Goal: Communication & Community: Answer question/provide support

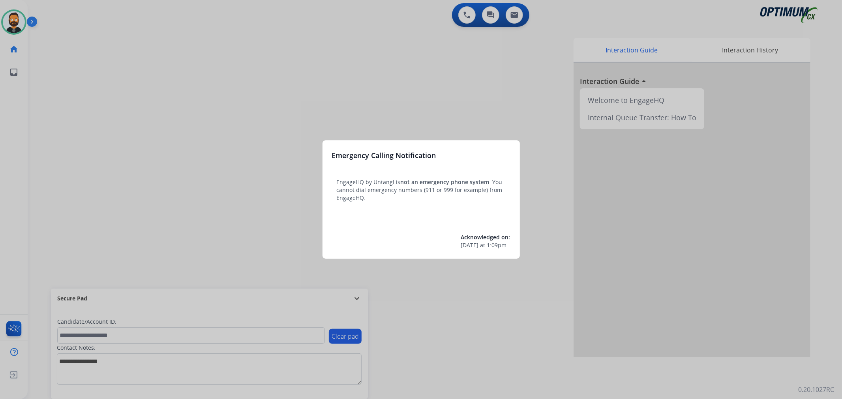
click at [29, 18] on div at bounding box center [421, 199] width 842 height 399
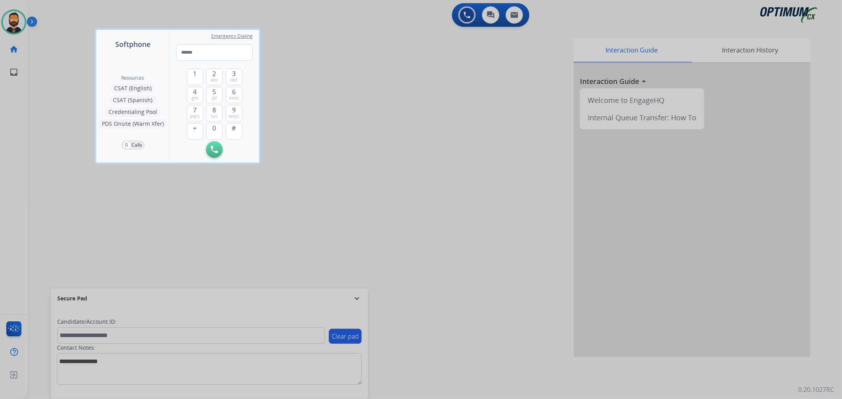
click at [34, 21] on div at bounding box center [421, 199] width 842 height 399
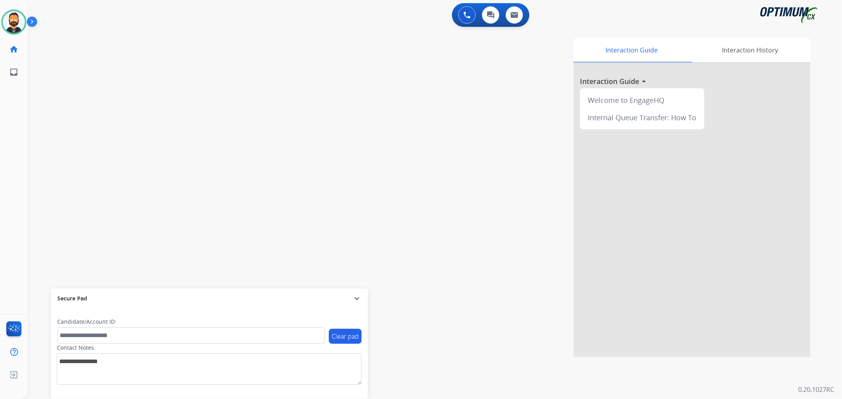
click at [34, 21] on img at bounding box center [33, 23] width 13 height 15
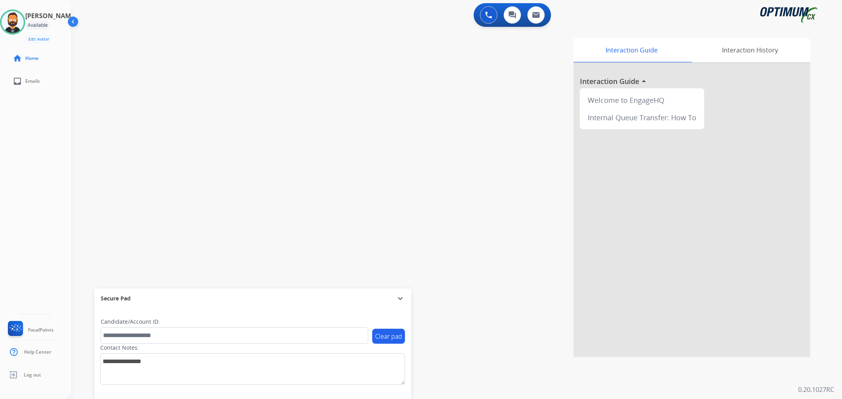
click at [400, 303] on mat-icon "expand_more" at bounding box center [399, 298] width 9 height 9
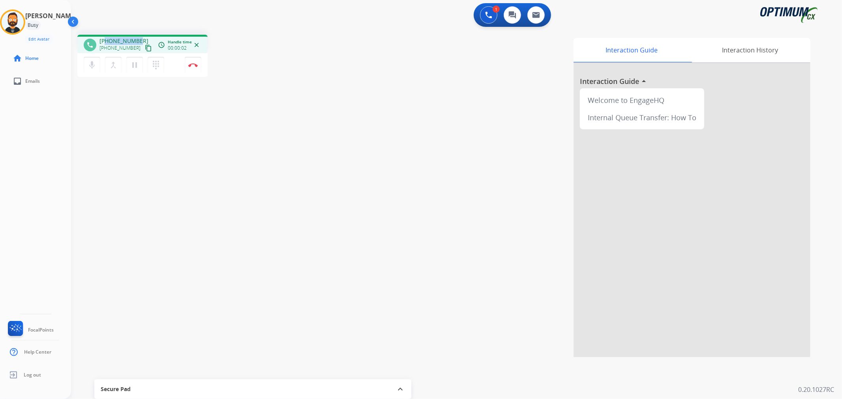
drag, startPoint x: 137, startPoint y: 37, endPoint x: 106, endPoint y: 40, distance: 30.9
click at [106, 40] on span "[PHONE_NUMBER]" at bounding box center [123, 41] width 49 height 8
copy span "9184029411"
click at [193, 68] on button "Disconnect" at bounding box center [193, 65] width 17 height 17
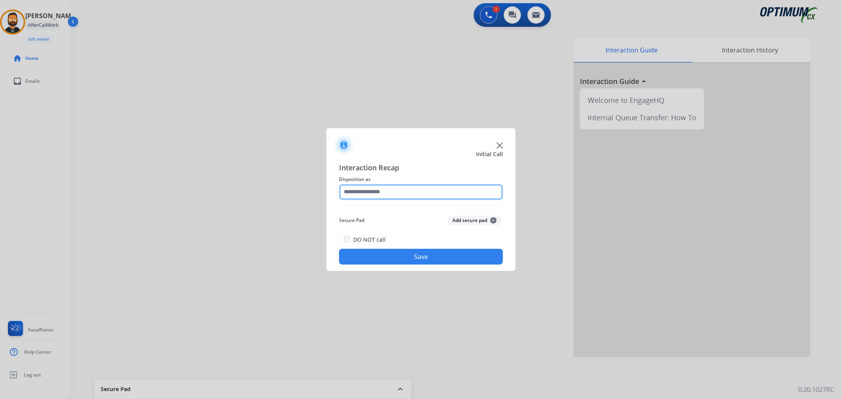
click at [366, 199] on input "text" at bounding box center [421, 192] width 164 height 16
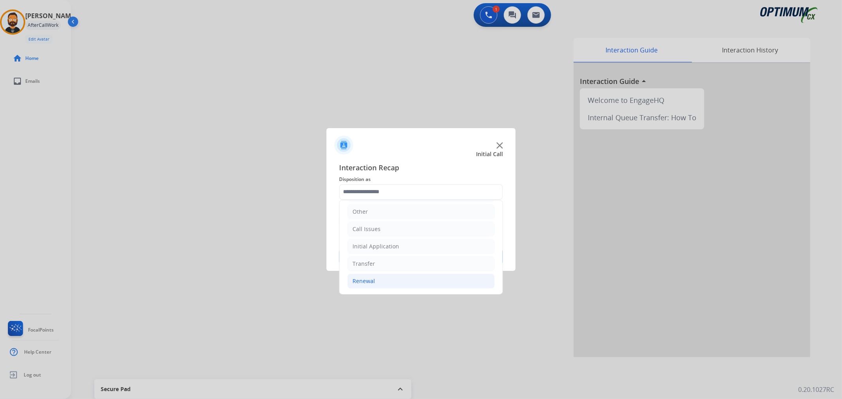
click at [365, 285] on li "Renewal" at bounding box center [420, 281] width 147 height 15
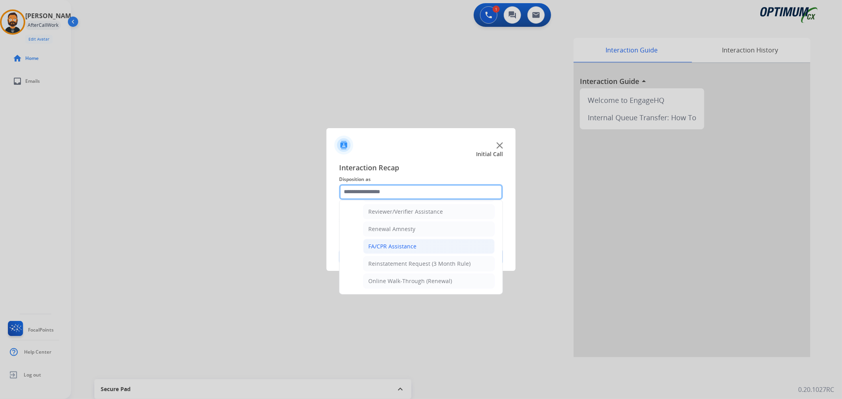
scroll to position [233, 0]
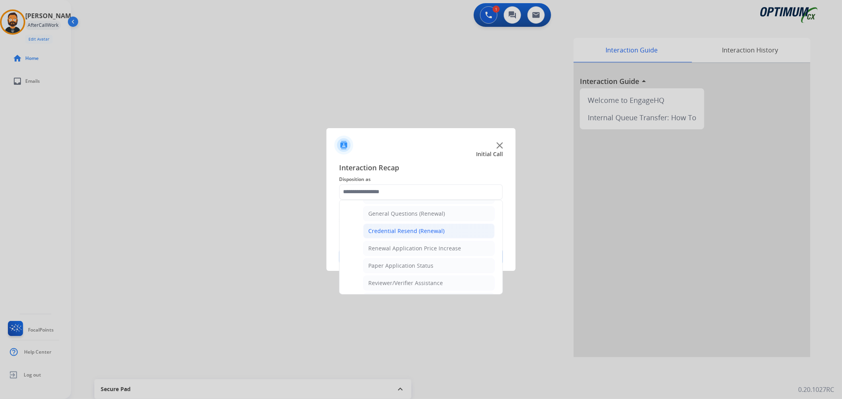
click at [408, 231] on div "Credential Resend (Renewal)" at bounding box center [406, 231] width 76 height 8
type input "**********"
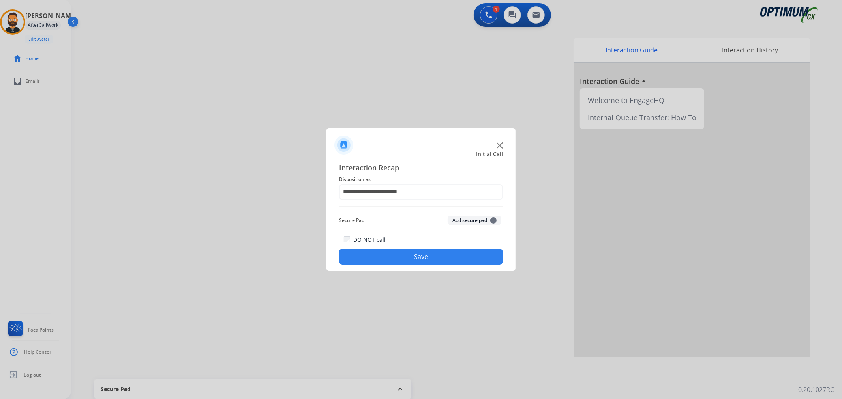
click at [403, 255] on button "Save" at bounding box center [421, 257] width 164 height 16
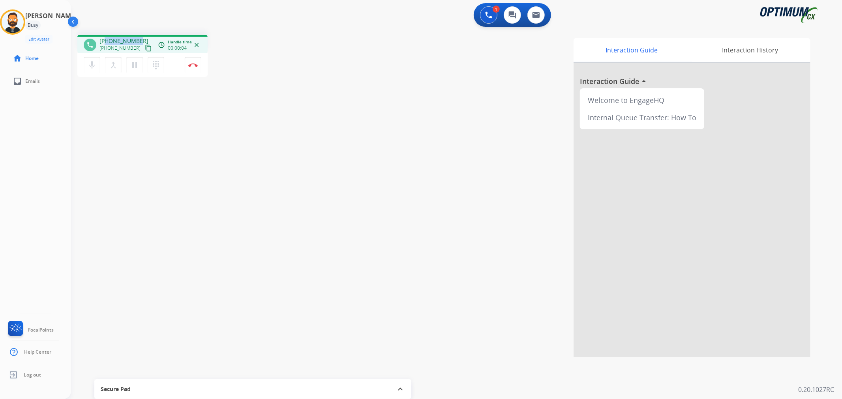
drag, startPoint x: 141, startPoint y: 37, endPoint x: 106, endPoint y: 42, distance: 35.5
click at [106, 42] on div "[PHONE_NUMBER] [PHONE_NUMBER] content_copy" at bounding box center [126, 45] width 54 height 16
copy span "9783430185"
click at [139, 64] on mat-icon "pause" at bounding box center [134, 64] width 9 height 9
click at [128, 64] on button "play_arrow Hold" at bounding box center [134, 65] width 17 height 17
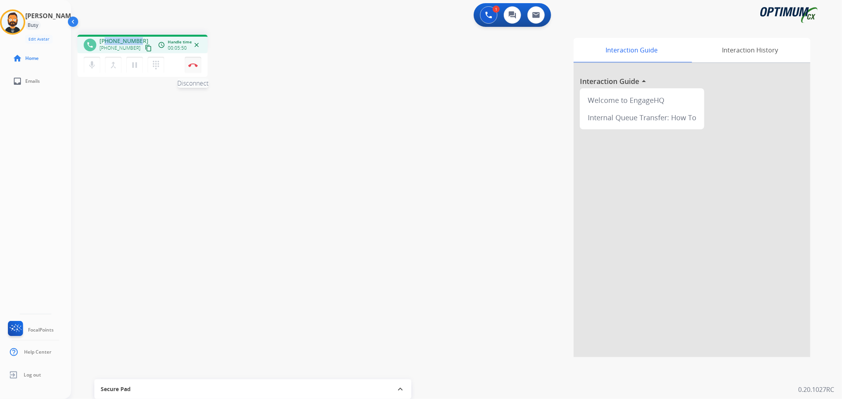
click at [193, 64] on img at bounding box center [192, 65] width 9 height 4
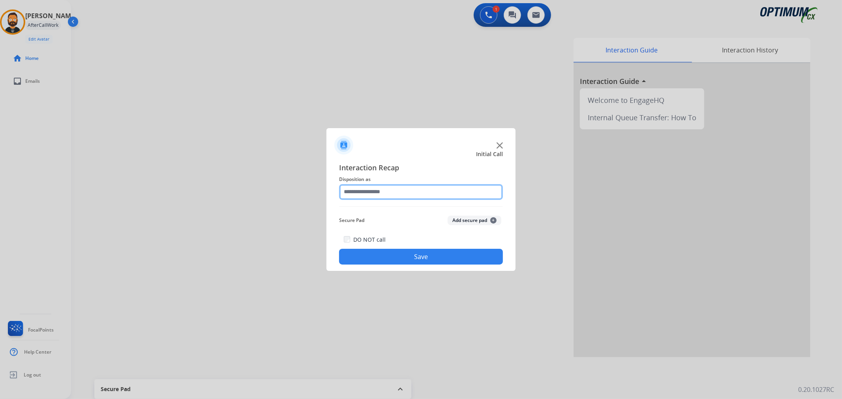
click at [406, 192] on input "text" at bounding box center [421, 192] width 164 height 16
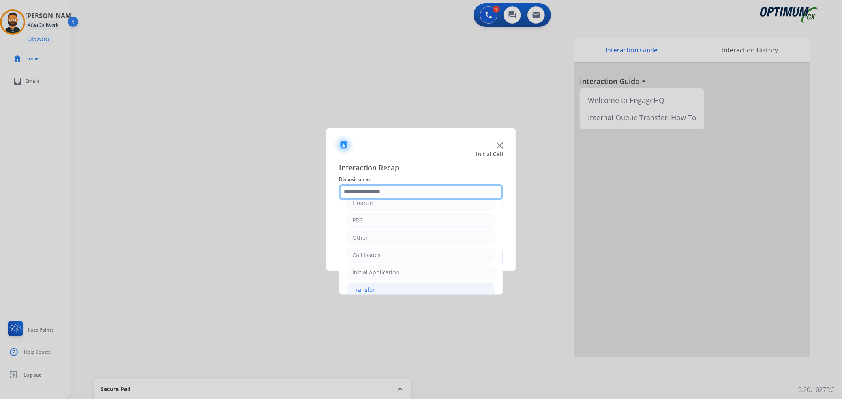
scroll to position [54, 0]
click at [367, 282] on div "Renewal" at bounding box center [363, 281] width 22 height 8
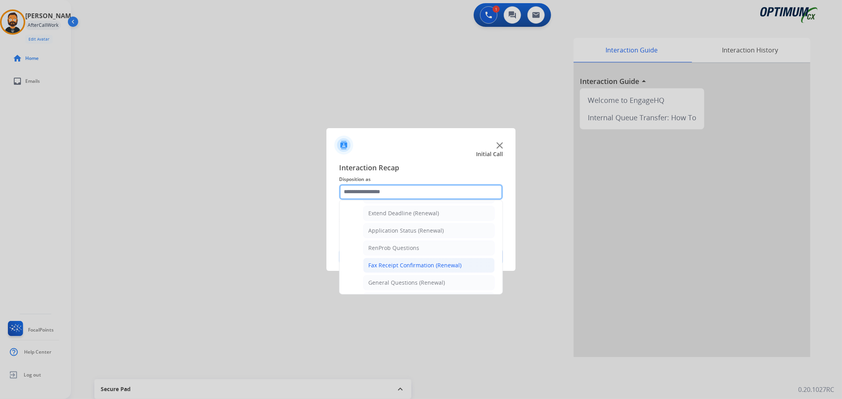
scroll to position [233, 0]
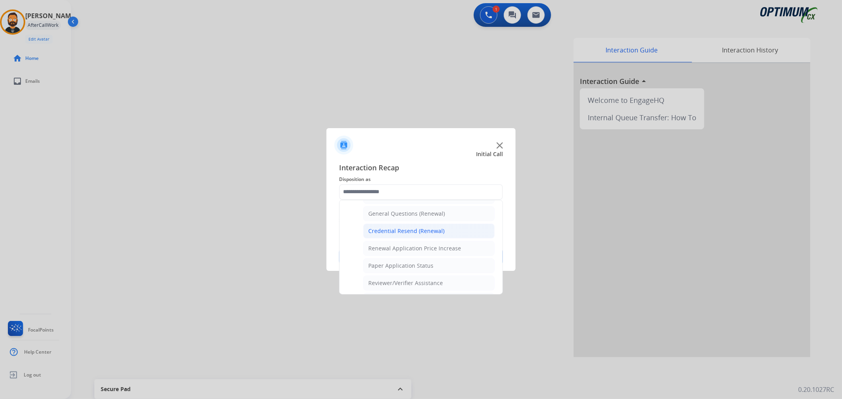
click at [400, 228] on div "Credential Resend (Renewal)" at bounding box center [406, 231] width 76 height 8
type input "**********"
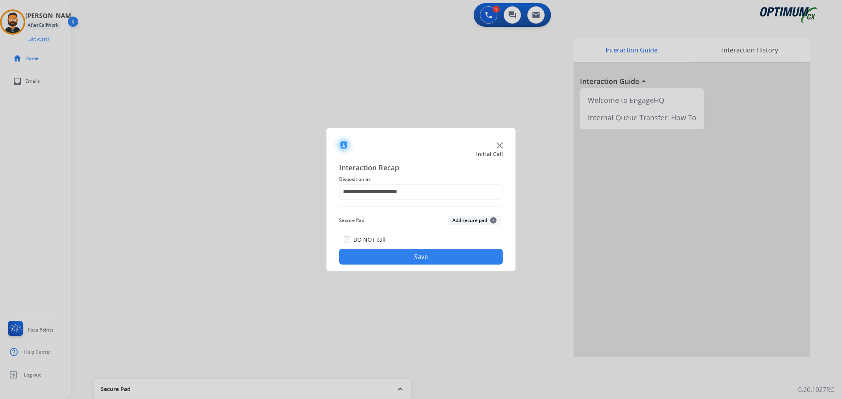
click at [395, 257] on button "Save" at bounding box center [421, 257] width 164 height 16
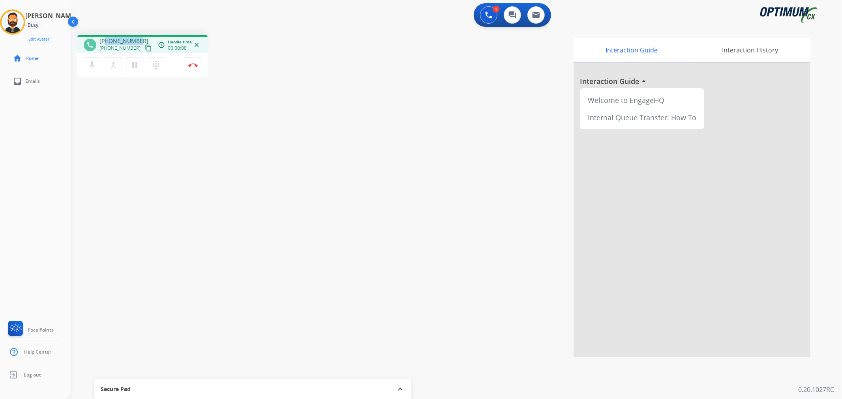
drag, startPoint x: 140, startPoint y: 38, endPoint x: 105, endPoint y: 38, distance: 35.5
click at [105, 38] on div "[PHONE_NUMBER] [PHONE_NUMBER] content_copy" at bounding box center [126, 45] width 54 height 16
copy span "3233709340"
click at [191, 67] on button "Disconnect" at bounding box center [193, 65] width 17 height 17
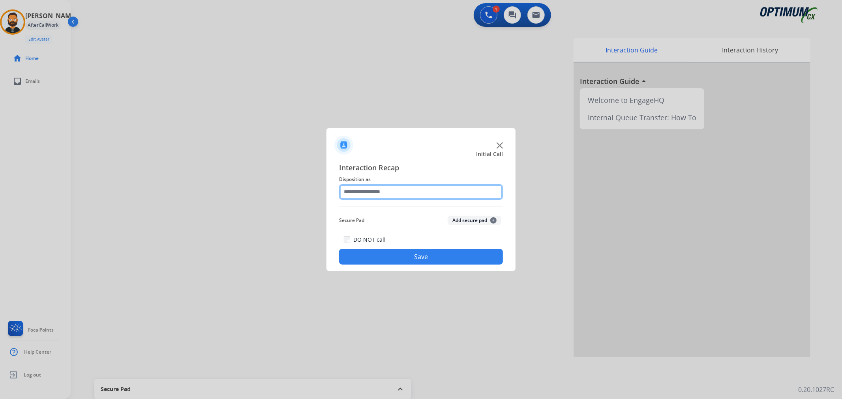
click at [388, 193] on input "text" at bounding box center [421, 192] width 164 height 16
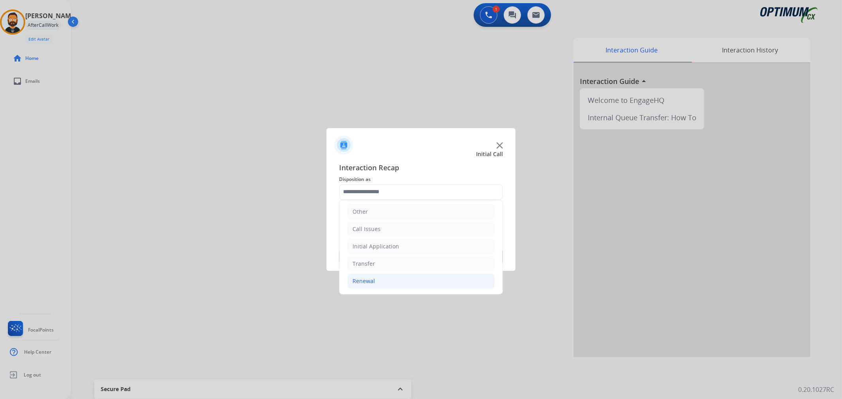
click at [396, 276] on li "Renewal" at bounding box center [420, 281] width 147 height 15
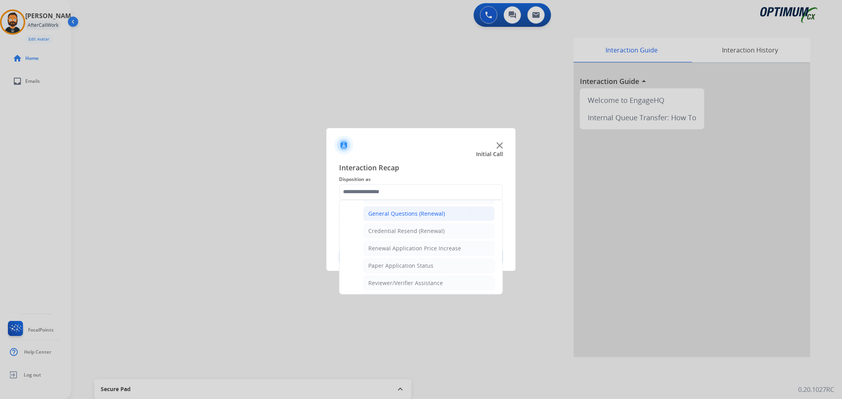
click at [393, 213] on div "General Questions (Renewal)" at bounding box center [406, 214] width 77 height 8
type input "**********"
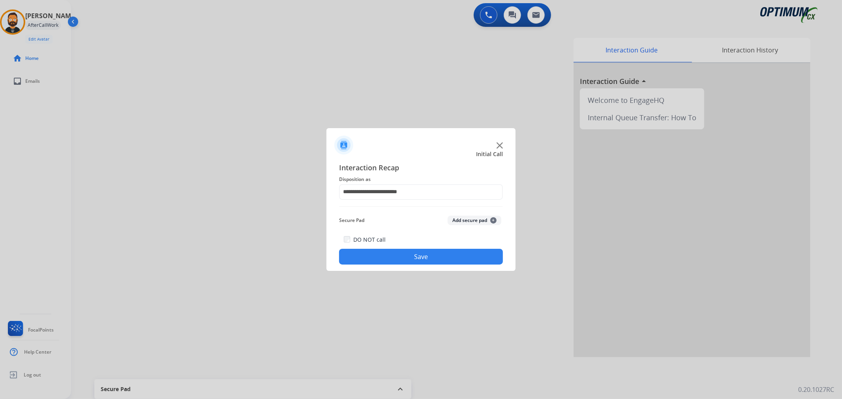
drag, startPoint x: 393, startPoint y: 255, endPoint x: 286, endPoint y: 176, distance: 132.4
click at [392, 255] on button "Save" at bounding box center [421, 257] width 164 height 16
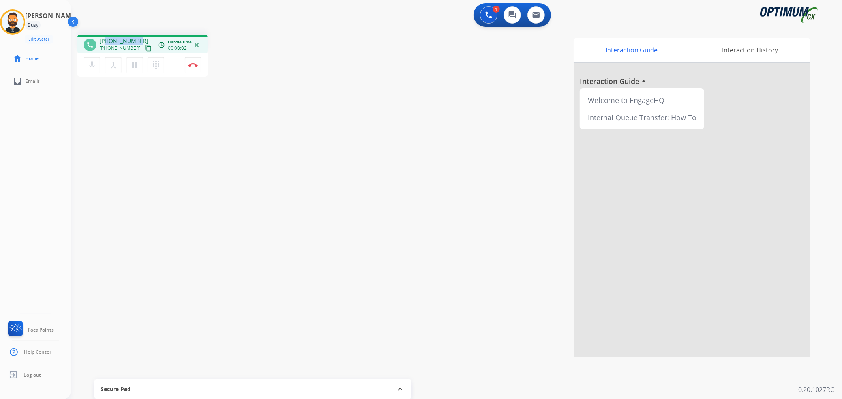
drag, startPoint x: 137, startPoint y: 38, endPoint x: 106, endPoint y: 41, distance: 31.3
click at [106, 41] on span "[PHONE_NUMBER]" at bounding box center [123, 41] width 49 height 8
copy span "6062692947"
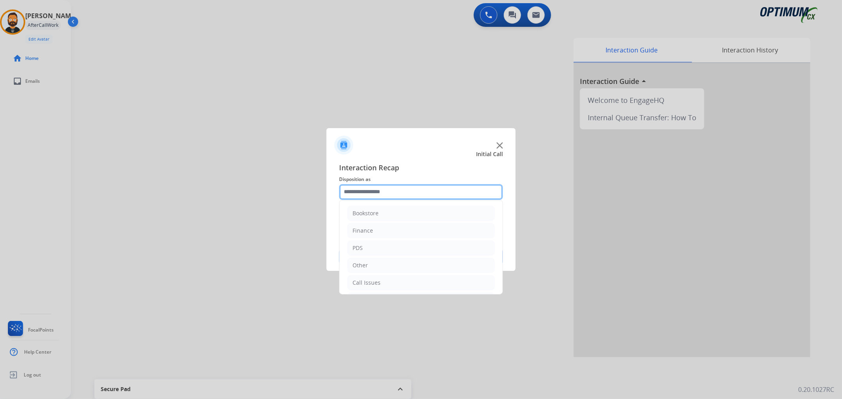
click at [404, 195] on input "text" at bounding box center [421, 192] width 164 height 16
click at [374, 275] on li "Renewal" at bounding box center [420, 281] width 147 height 15
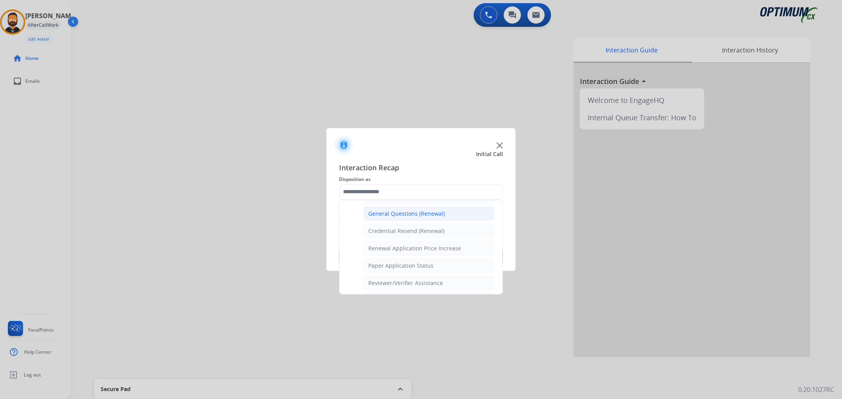
click at [402, 207] on li "General Questions (Renewal)" at bounding box center [428, 213] width 131 height 15
type input "**********"
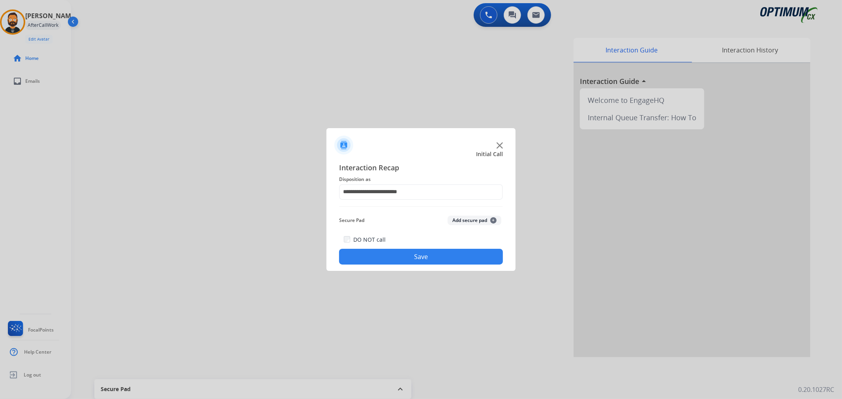
click at [382, 261] on button "Save" at bounding box center [421, 257] width 164 height 16
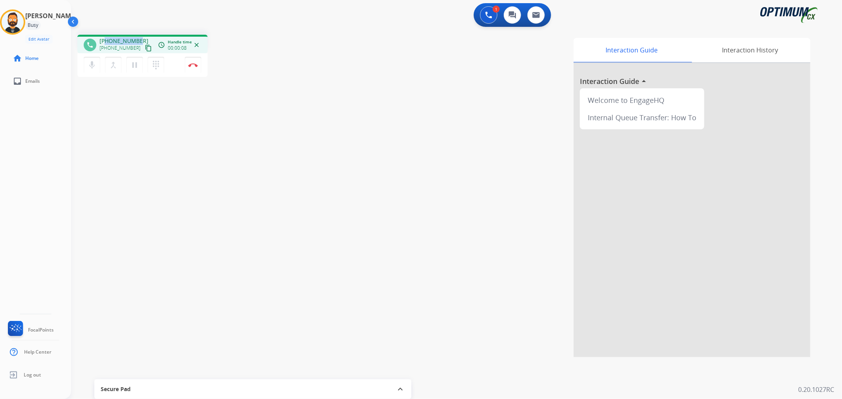
drag, startPoint x: 137, startPoint y: 37, endPoint x: 106, endPoint y: 38, distance: 31.2
click at [106, 38] on span "[PHONE_NUMBER]" at bounding box center [123, 41] width 49 height 8
copy span "6147771077"
click at [135, 62] on mat-icon "pause" at bounding box center [134, 64] width 9 height 9
click at [136, 58] on button "play_arrow Hold" at bounding box center [134, 65] width 17 height 17
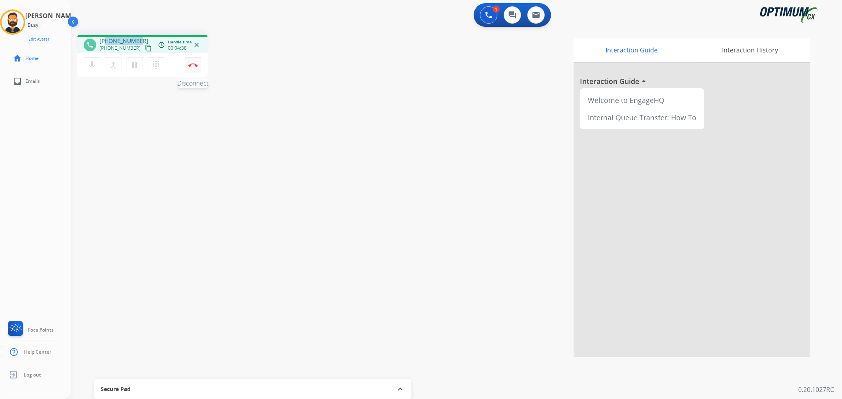
click at [194, 68] on button "Disconnect" at bounding box center [193, 65] width 17 height 17
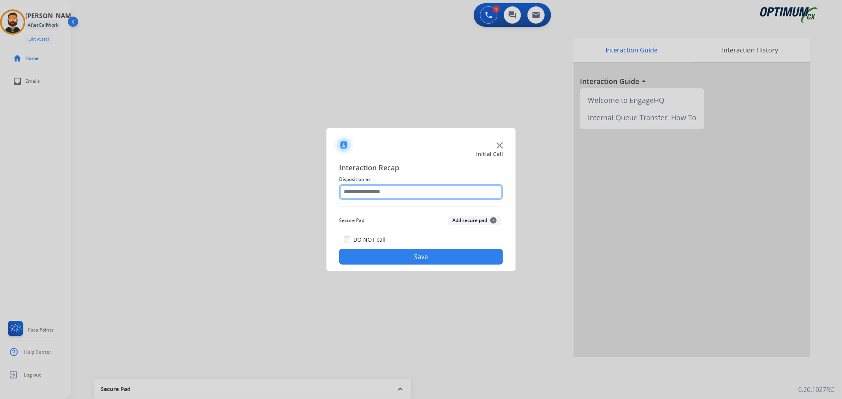
click at [365, 195] on input "text" at bounding box center [421, 192] width 164 height 16
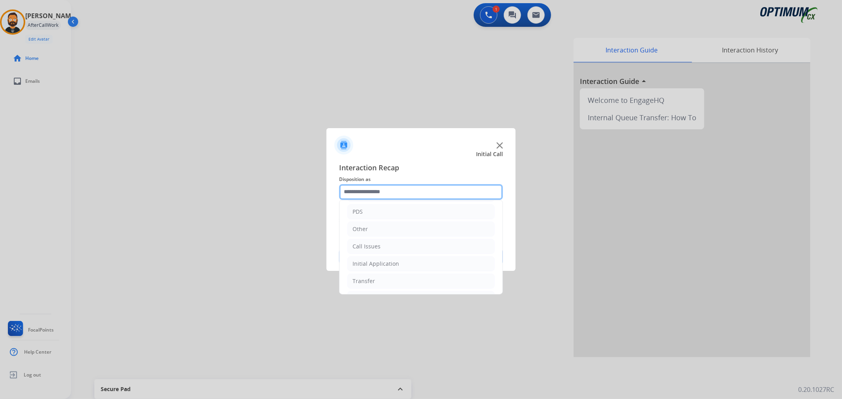
scroll to position [54, 0]
click at [384, 251] on li "Initial Application" at bounding box center [420, 246] width 147 height 15
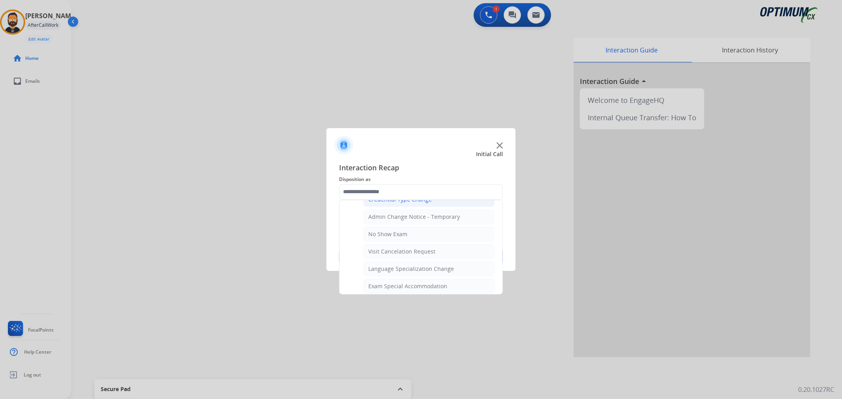
click at [401, 202] on div "Credential Type Change" at bounding box center [400, 200] width 64 height 8
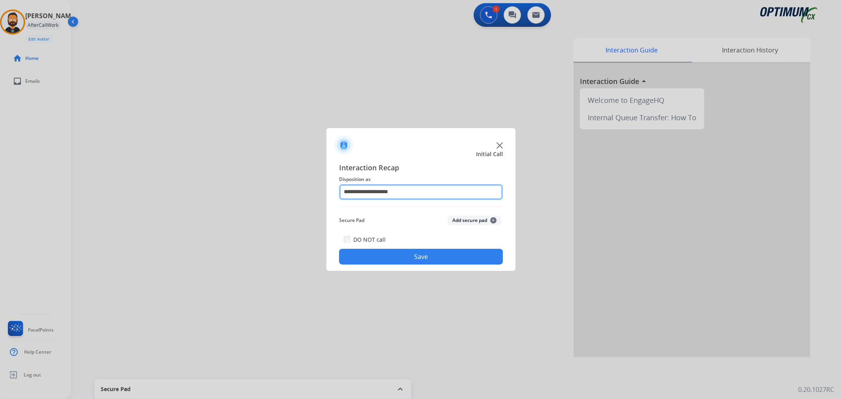
click at [406, 195] on input "**********" at bounding box center [421, 192] width 164 height 16
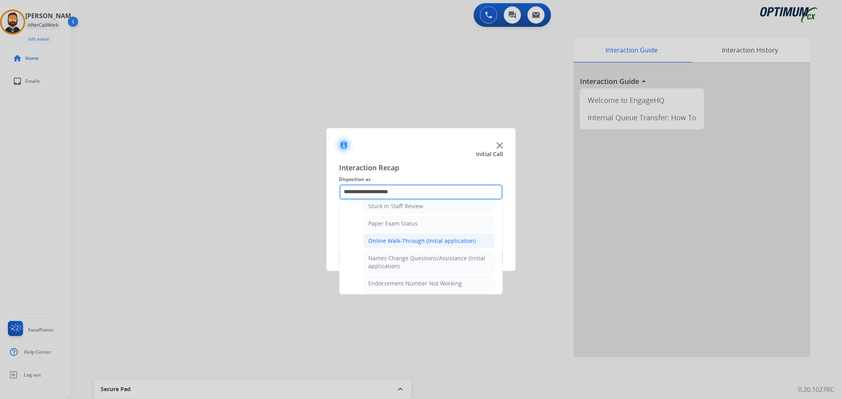
scroll to position [73, 0]
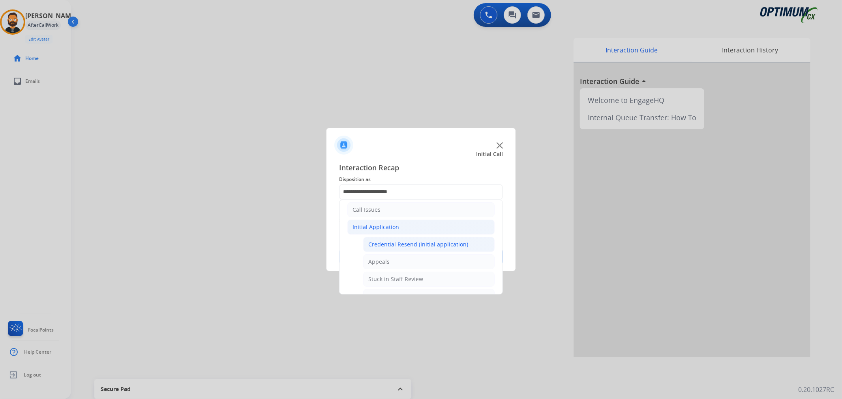
click at [405, 245] on div "Credential Resend (Initial application)" at bounding box center [418, 245] width 100 height 8
type input "**********"
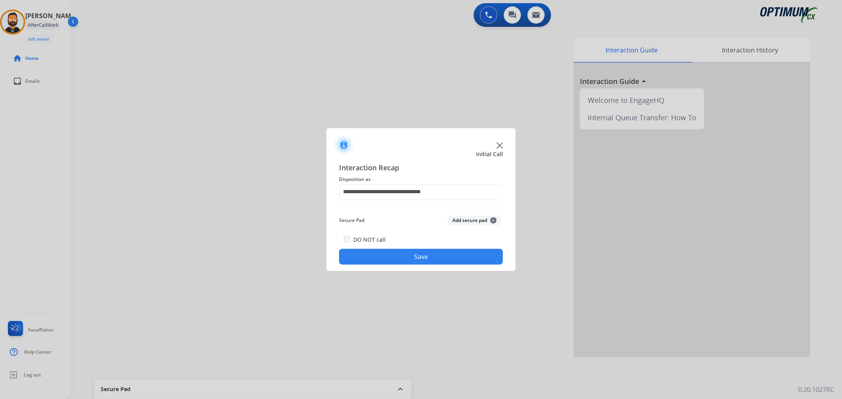
click at [401, 262] on button "Save" at bounding box center [421, 257] width 164 height 16
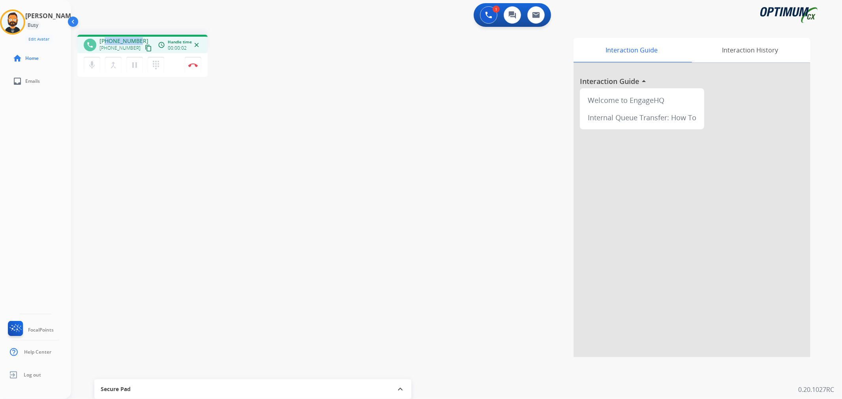
drag, startPoint x: 139, startPoint y: 37, endPoint x: 105, endPoint y: 37, distance: 33.9
click at [105, 37] on div "[PHONE_NUMBER] [PHONE_NUMBER] content_copy" at bounding box center [126, 45] width 54 height 16
copy span "9739300632"
click at [196, 64] on img at bounding box center [192, 65] width 9 height 4
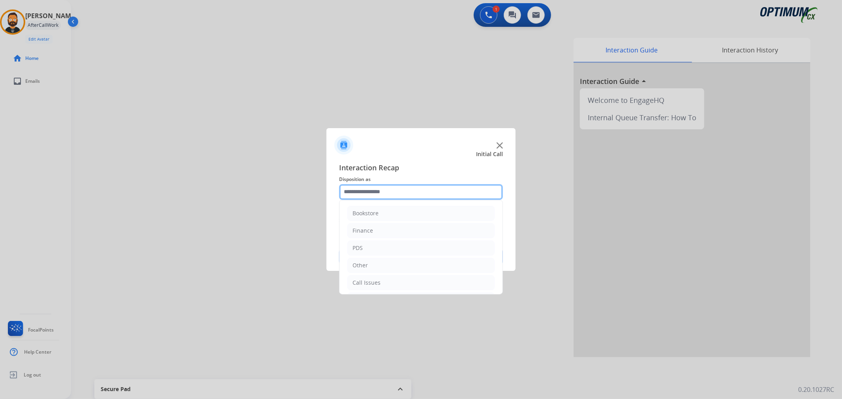
click at [395, 189] on input "text" at bounding box center [421, 192] width 164 height 16
click at [375, 283] on li "Renewal" at bounding box center [420, 281] width 147 height 15
click at [370, 247] on li "Other" at bounding box center [420, 251] width 147 height 15
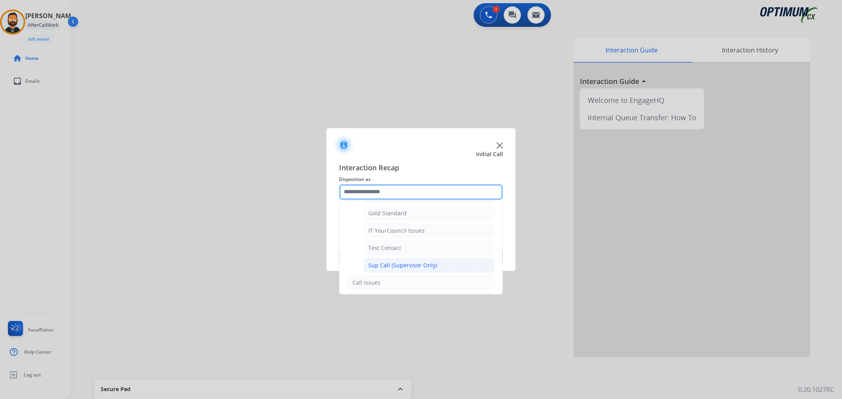
scroll to position [160, 0]
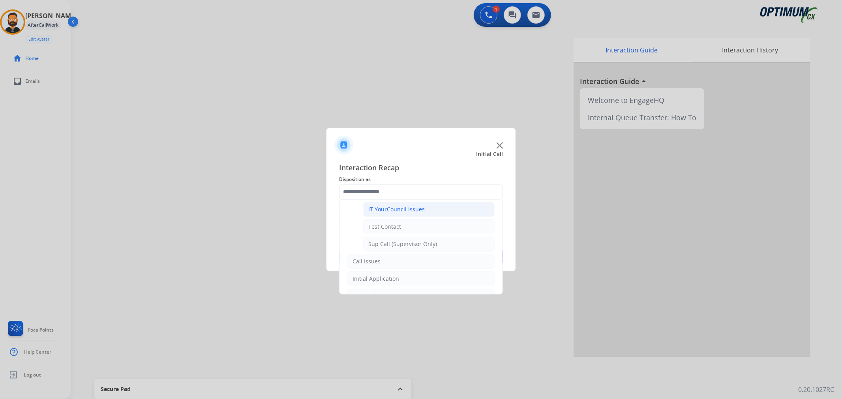
click at [415, 209] on div "IT YourCouncil Issues" at bounding box center [396, 210] width 56 height 8
type input "**********"
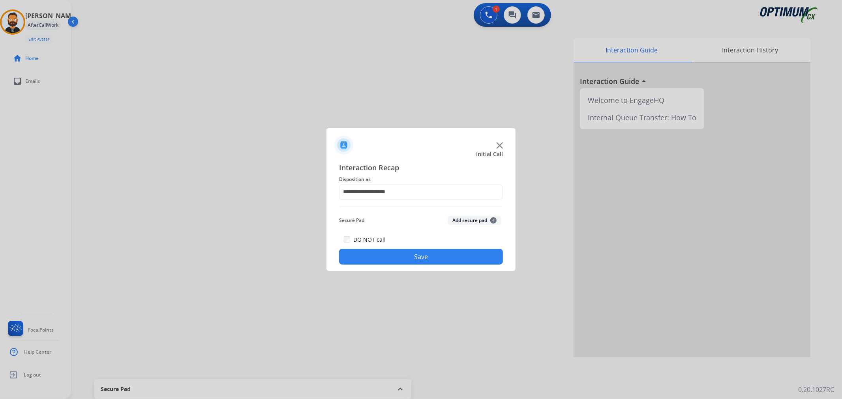
click at [406, 261] on button "Save" at bounding box center [421, 257] width 164 height 16
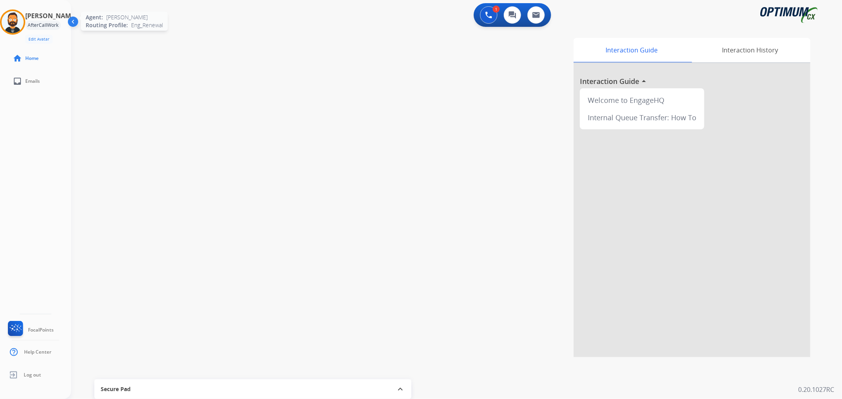
click at [19, 15] on img at bounding box center [13, 22] width 22 height 22
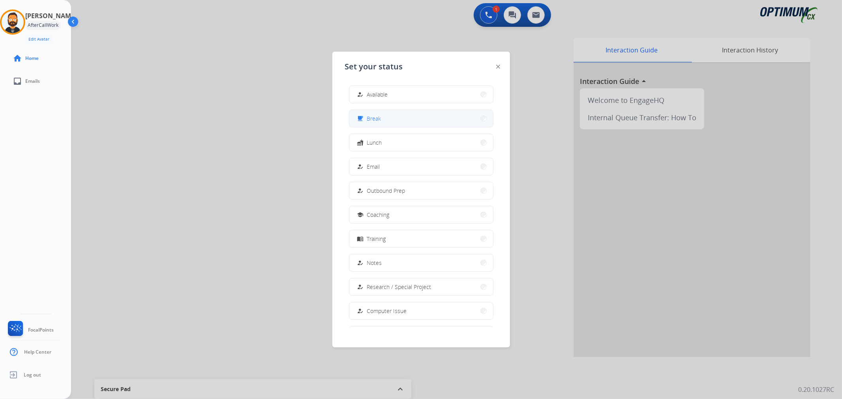
click at [403, 121] on button "free_breakfast Break" at bounding box center [421, 118] width 144 height 17
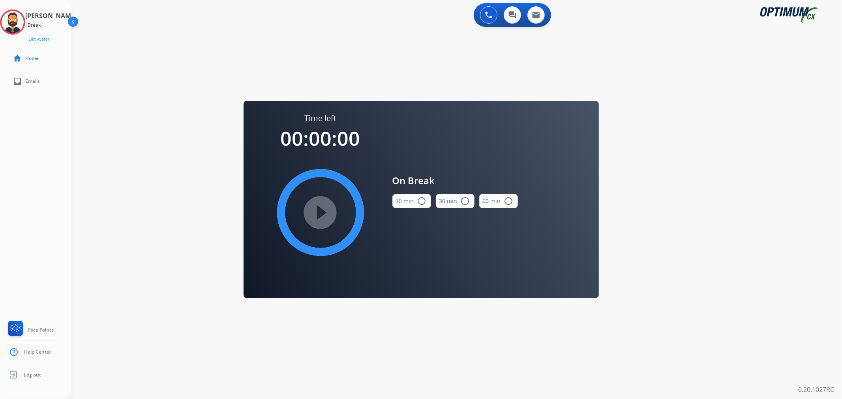
click at [408, 202] on button "10 min radio_button_unchecked" at bounding box center [411, 201] width 39 height 14
click at [325, 208] on mat-icon "play_circle_filled" at bounding box center [320, 212] width 9 height 9
click at [16, 21] on icon at bounding box center [13, 22] width 26 height 26
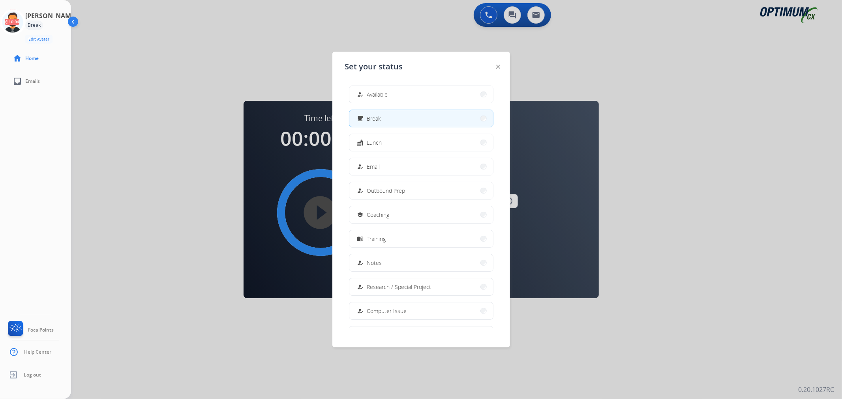
click at [420, 100] on button "how_to_reg Available" at bounding box center [421, 94] width 144 height 17
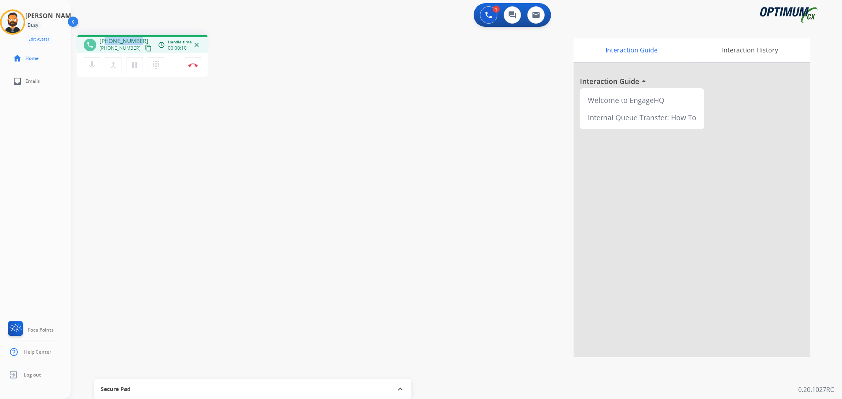
drag, startPoint x: 141, startPoint y: 36, endPoint x: 106, endPoint y: 40, distance: 35.3
click at [106, 40] on div "phone [PHONE_NUMBER] [PHONE_NUMBER] content_copy access_time Call metrics Queue…" at bounding box center [142, 44] width 130 height 19
copy span "5717672583"
click at [195, 61] on button "Disconnect" at bounding box center [193, 65] width 17 height 17
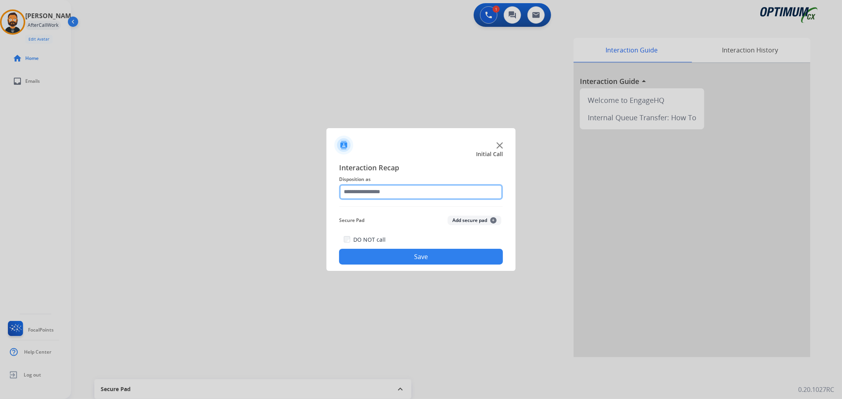
click at [393, 190] on input "text" at bounding box center [421, 192] width 164 height 16
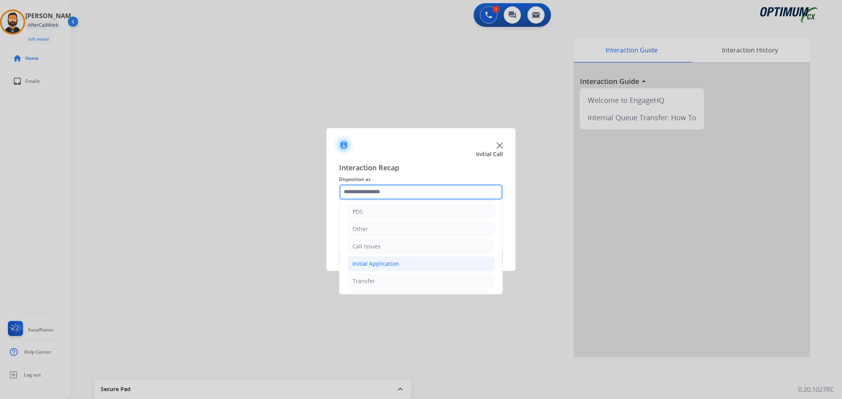
scroll to position [54, 0]
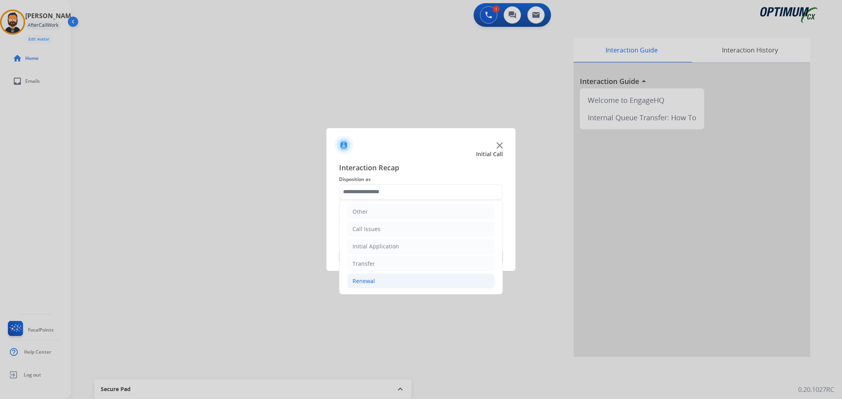
click at [387, 277] on li "Renewal" at bounding box center [420, 281] width 147 height 15
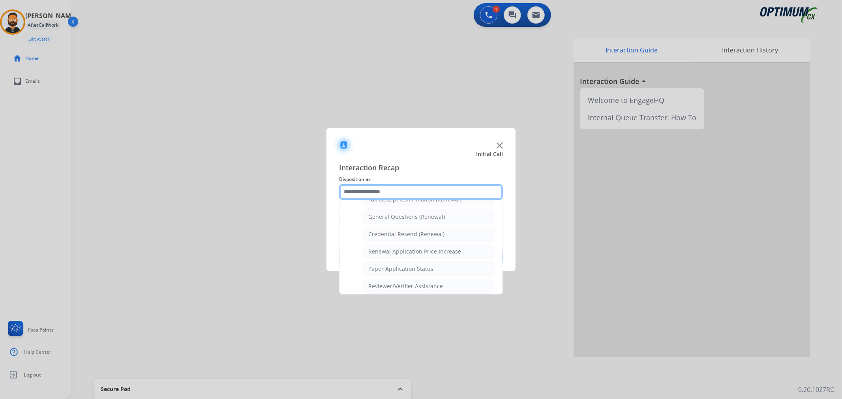
scroll to position [200, 0]
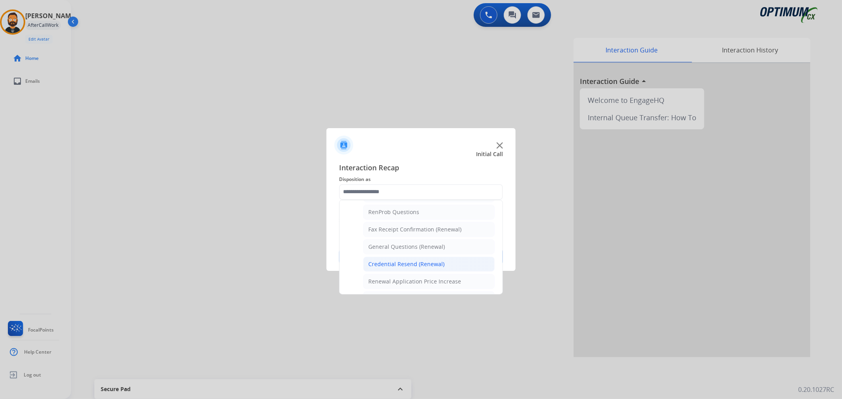
click at [405, 265] on div "Credential Resend (Renewal)" at bounding box center [406, 264] width 76 height 8
type input "**********"
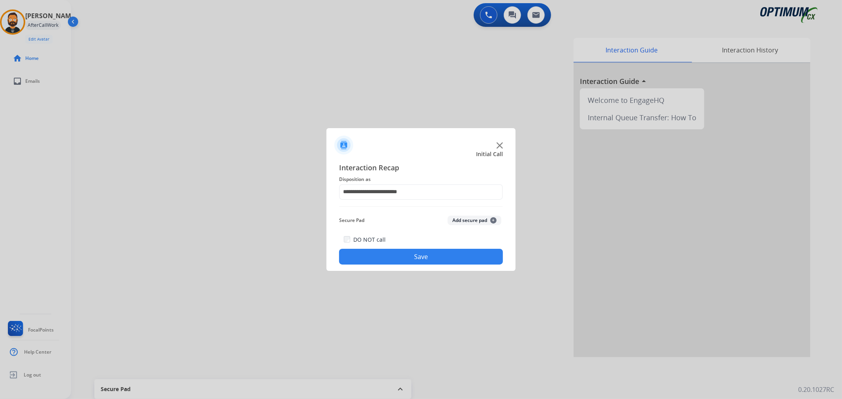
click at [413, 254] on button "Save" at bounding box center [421, 257] width 164 height 16
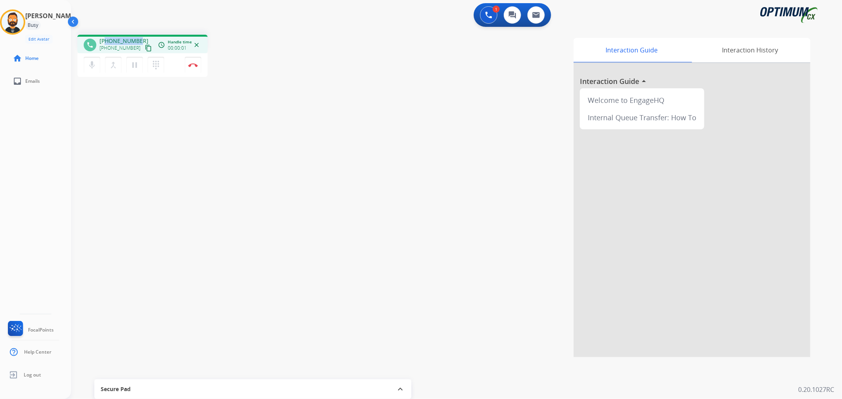
drag, startPoint x: 139, startPoint y: 37, endPoint x: 105, endPoint y: 40, distance: 34.1
click at [105, 40] on div "[PHONE_NUMBER] [PHONE_NUMBER] content_copy" at bounding box center [126, 45] width 54 height 16
copy span "6158945396"
click at [135, 62] on mat-icon "pause" at bounding box center [134, 64] width 9 height 9
click at [137, 64] on mat-icon "play_arrow" at bounding box center [134, 64] width 9 height 9
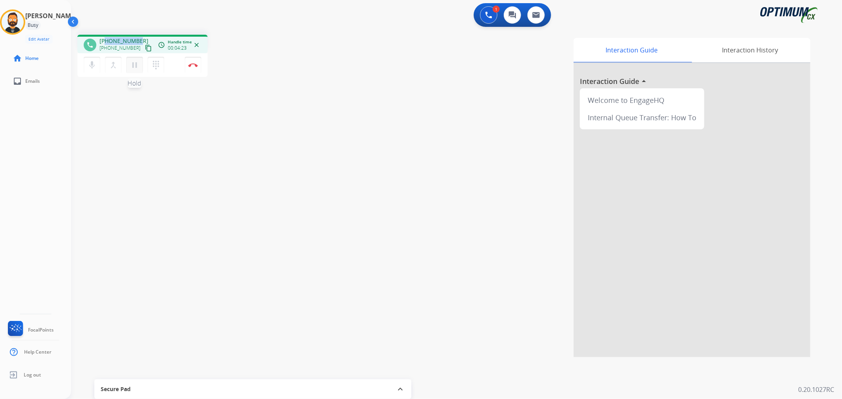
click at [136, 64] on mat-icon "pause" at bounding box center [134, 64] width 9 height 9
click at [138, 67] on mat-icon "play_arrow" at bounding box center [134, 64] width 9 height 9
click at [135, 65] on mat-icon "pause" at bounding box center [134, 64] width 9 height 9
click at [132, 62] on mat-icon "play_arrow" at bounding box center [134, 64] width 9 height 9
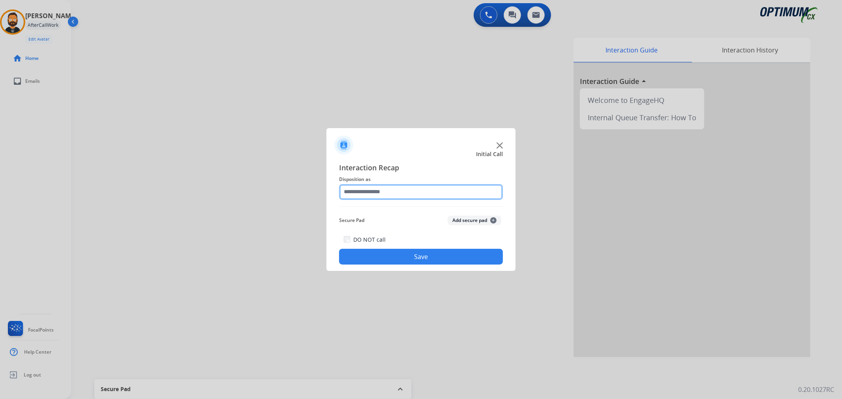
click at [357, 190] on input "text" at bounding box center [421, 192] width 164 height 16
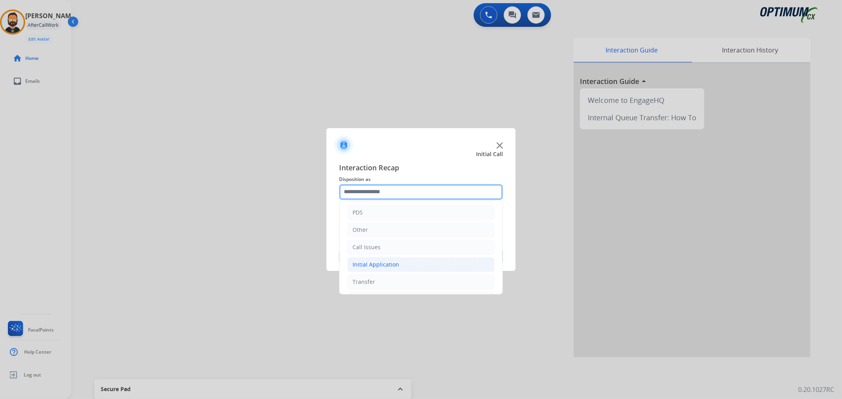
scroll to position [54, 0]
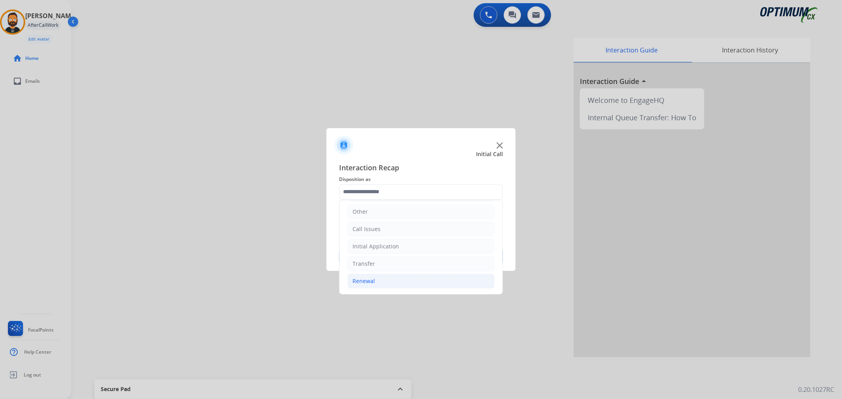
click at [381, 275] on li "Renewal" at bounding box center [420, 281] width 147 height 15
click at [410, 229] on div "Renewal Amnesty" at bounding box center [391, 229] width 47 height 8
type input "**********"
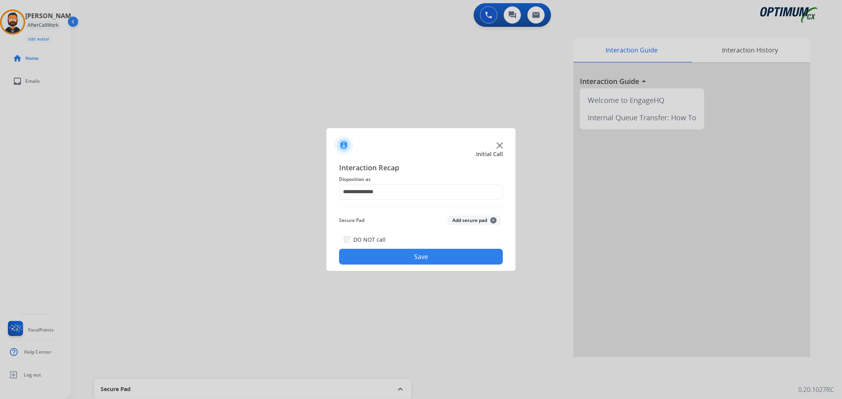
click at [409, 250] on button "Save" at bounding box center [421, 257] width 164 height 16
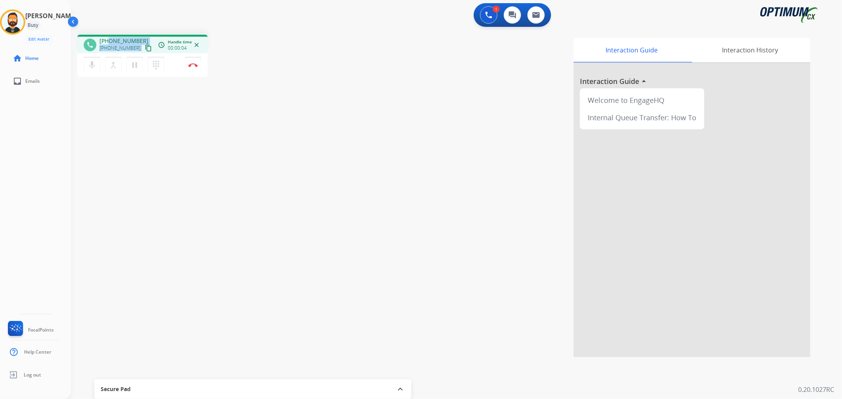
drag, startPoint x: 140, startPoint y: 41, endPoint x: 110, endPoint y: 32, distance: 32.0
click at [109, 36] on div "phone [PHONE_NUMBER] [PHONE_NUMBER] content_copy access_time Call metrics Queue…" at bounding box center [142, 44] width 130 height 19
click at [112, 24] on div "1 Voice Interactions 0 Chat Interactions 0 Email Interactions" at bounding box center [452, 15] width 742 height 25
drag, startPoint x: 138, startPoint y: 37, endPoint x: 105, endPoint y: 37, distance: 32.8
click at [105, 37] on div "[PHONE_NUMBER] [PHONE_NUMBER] content_copy" at bounding box center [126, 45] width 54 height 16
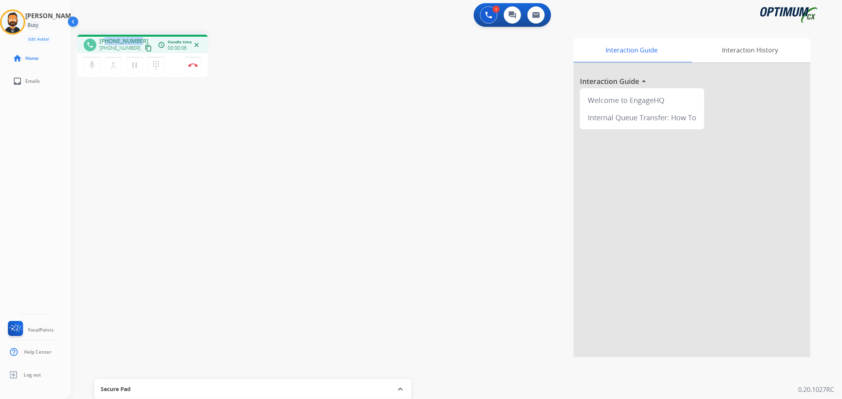
copy span "4235720267"
click at [192, 59] on button "Disconnect" at bounding box center [193, 65] width 17 height 17
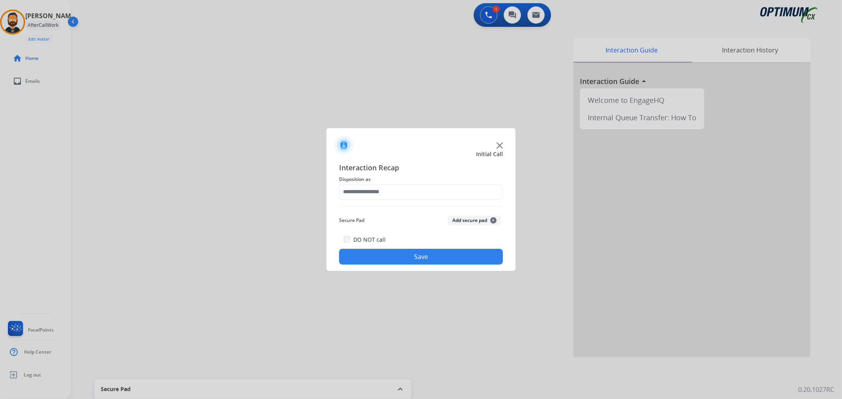
drag, startPoint x: 397, startPoint y: 180, endPoint x: 394, endPoint y: 188, distance: 8.4
click at [397, 183] on span "Disposition as" at bounding box center [421, 179] width 164 height 9
click at [385, 199] on input "text" at bounding box center [421, 192] width 164 height 16
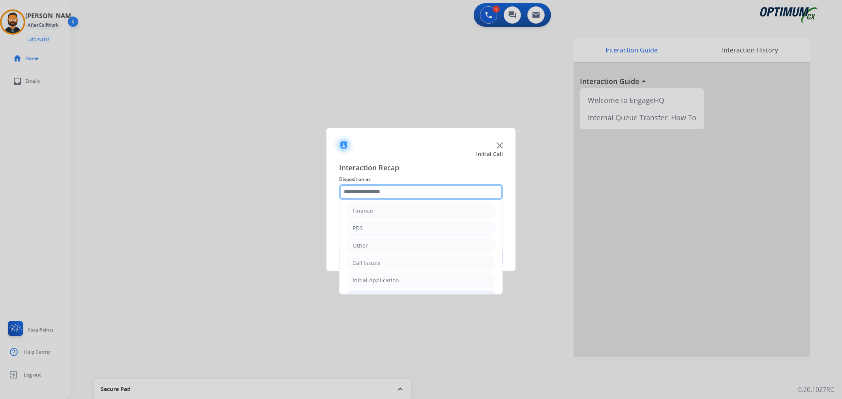
scroll to position [54, 0]
click at [391, 236] on li "Call Issues" at bounding box center [420, 229] width 147 height 15
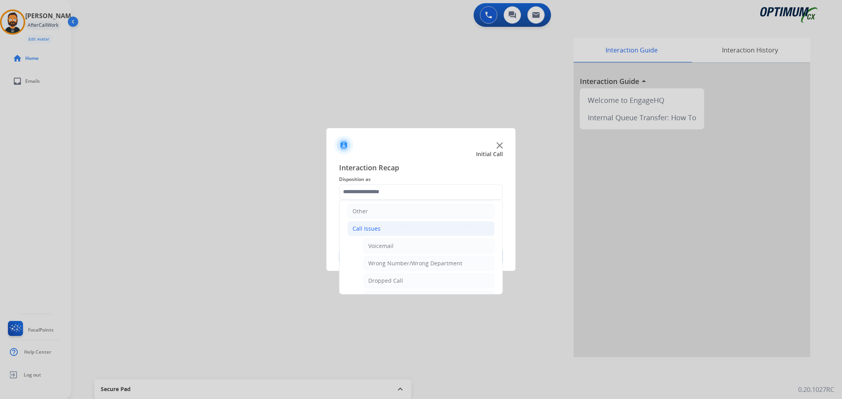
click at [388, 230] on li "Call Issues" at bounding box center [420, 228] width 147 height 15
click at [386, 241] on li "Initial Application" at bounding box center [420, 246] width 147 height 15
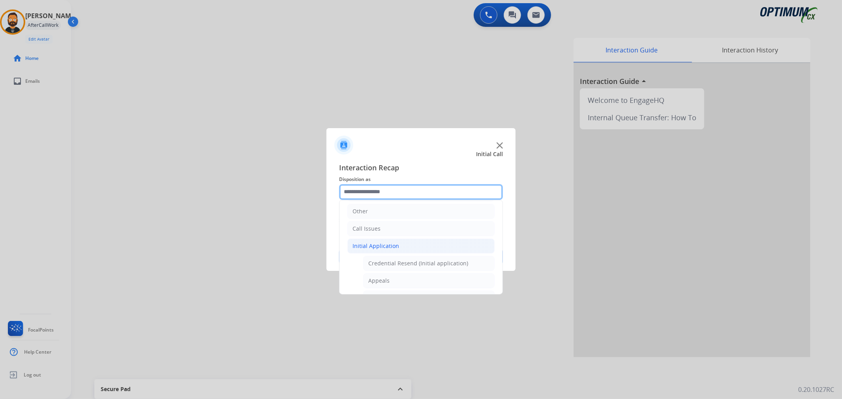
scroll to position [480, 0]
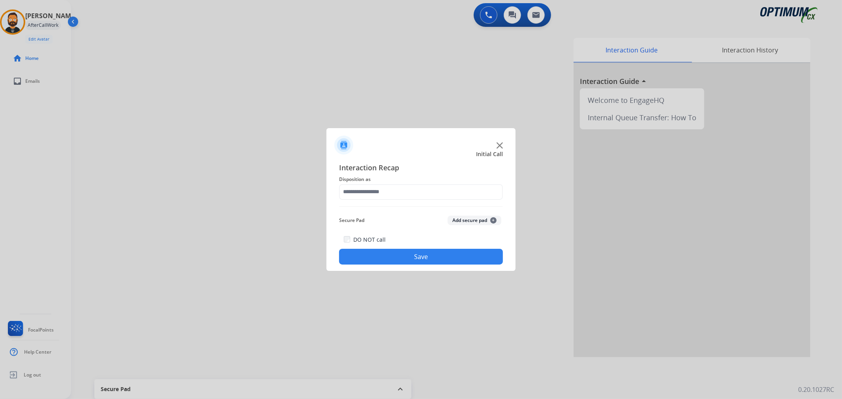
drag, startPoint x: 427, startPoint y: 166, endPoint x: 421, endPoint y: 161, distance: 7.5
click at [425, 164] on span "Interaction Recap" at bounding box center [421, 168] width 164 height 13
click at [408, 191] on input "text" at bounding box center [421, 192] width 164 height 16
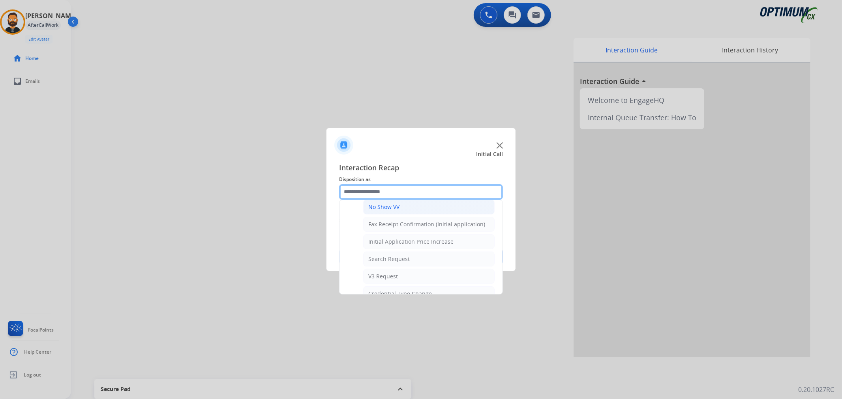
scroll to position [219, 0]
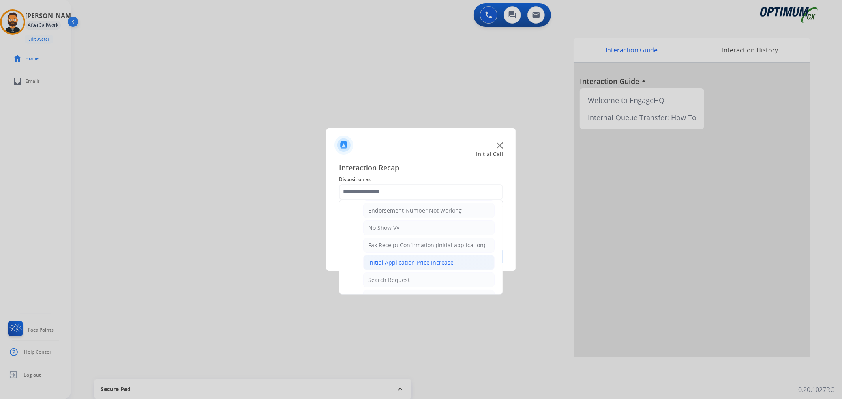
click at [405, 258] on li "Initial Application Price Increase" at bounding box center [428, 262] width 131 height 15
type input "**********"
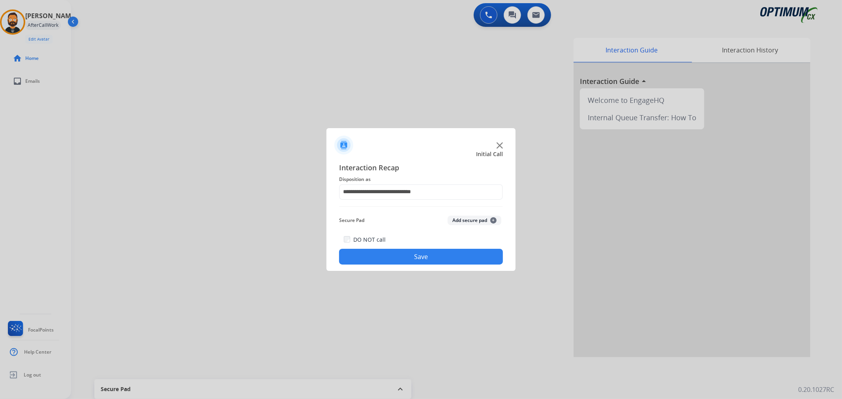
click at [404, 255] on button "Save" at bounding box center [421, 257] width 164 height 16
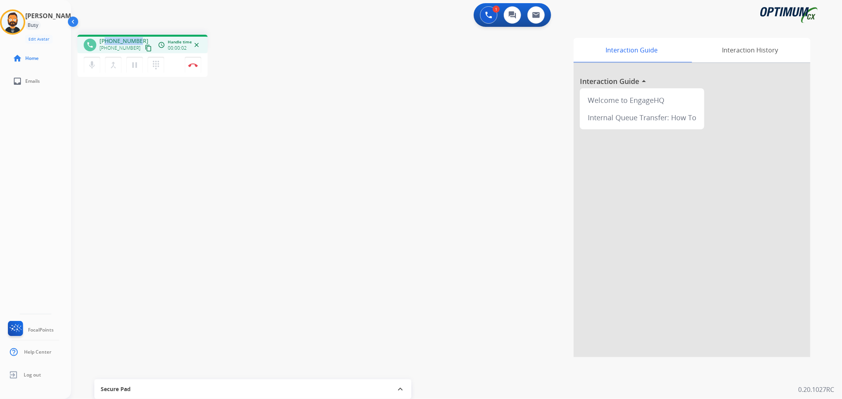
drag, startPoint x: 137, startPoint y: 38, endPoint x: 105, endPoint y: 39, distance: 32.0
click at [105, 39] on span "[PHONE_NUMBER]" at bounding box center [123, 41] width 49 height 8
copy span "7405100512"
click at [193, 63] on img at bounding box center [192, 65] width 9 height 4
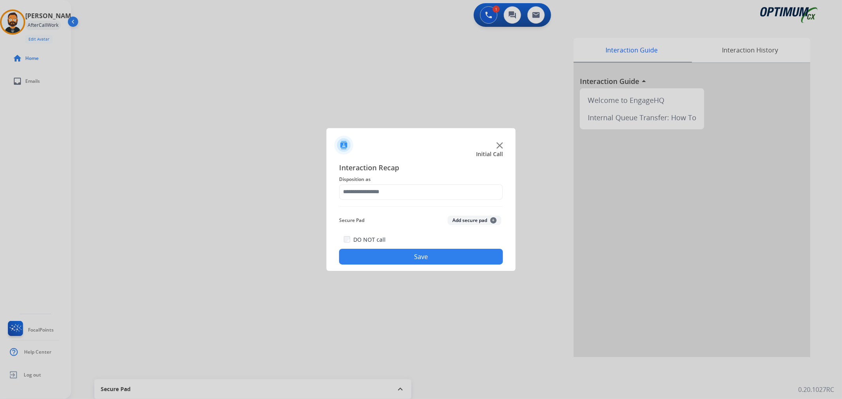
click at [389, 182] on span "Disposition as" at bounding box center [421, 179] width 164 height 9
click at [393, 186] on input "text" at bounding box center [421, 192] width 164 height 16
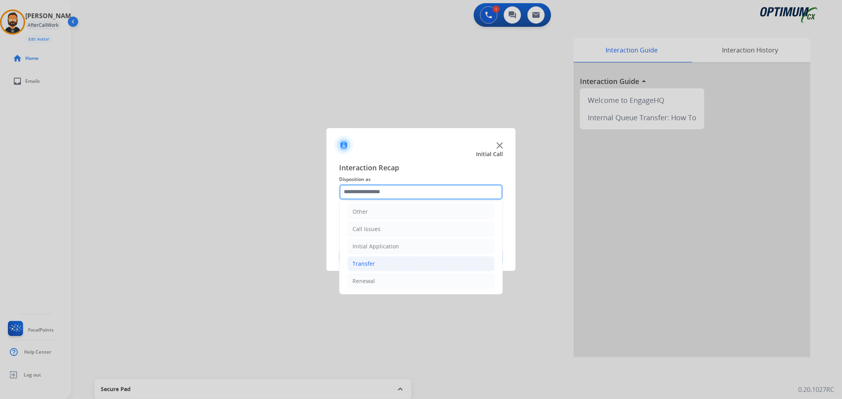
scroll to position [54, 0]
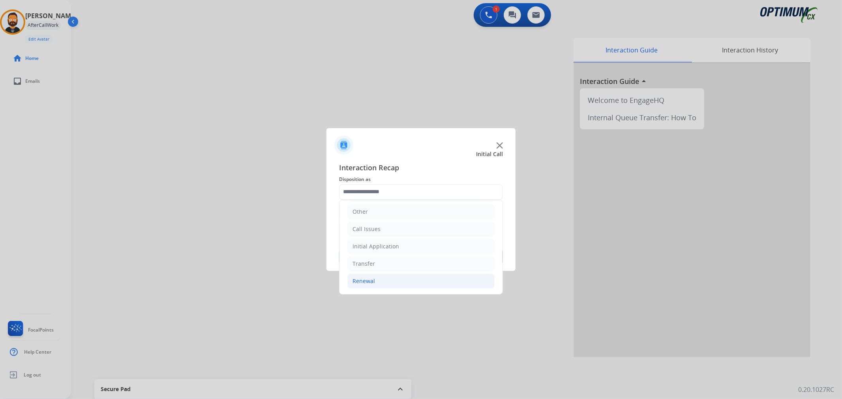
click at [383, 279] on li "Renewal" at bounding box center [420, 281] width 147 height 15
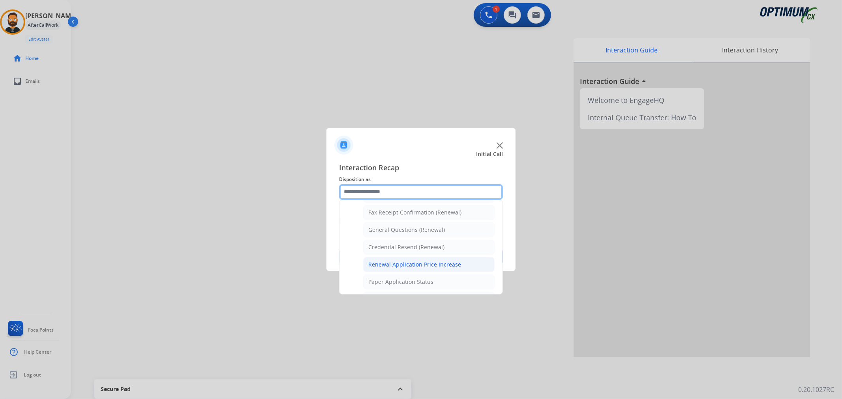
scroll to position [200, 0]
click at [400, 264] on div "Credential Resend (Renewal)" at bounding box center [406, 264] width 76 height 8
type input "**********"
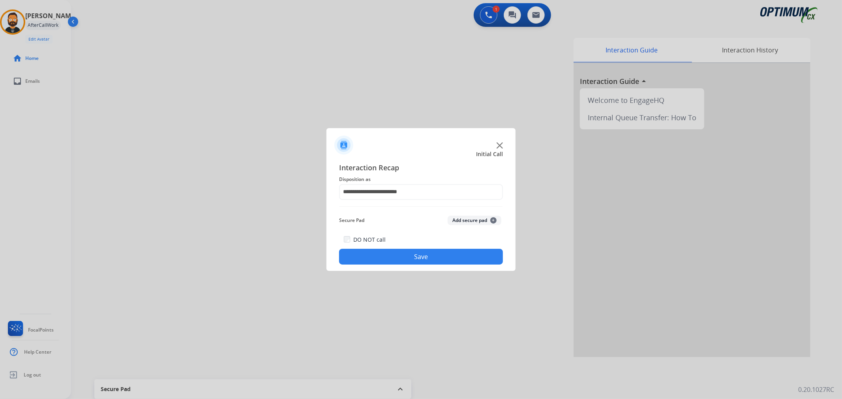
click at [400, 264] on button "Save" at bounding box center [421, 257] width 164 height 16
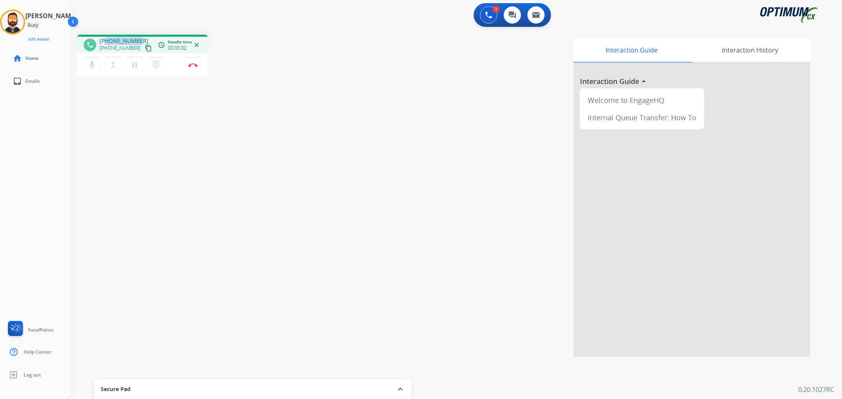
drag, startPoint x: 137, startPoint y: 37, endPoint x: 105, endPoint y: 38, distance: 32.8
click at [105, 38] on div "[PHONE_NUMBER] [PHONE_NUMBER] content_copy" at bounding box center [126, 45] width 54 height 16
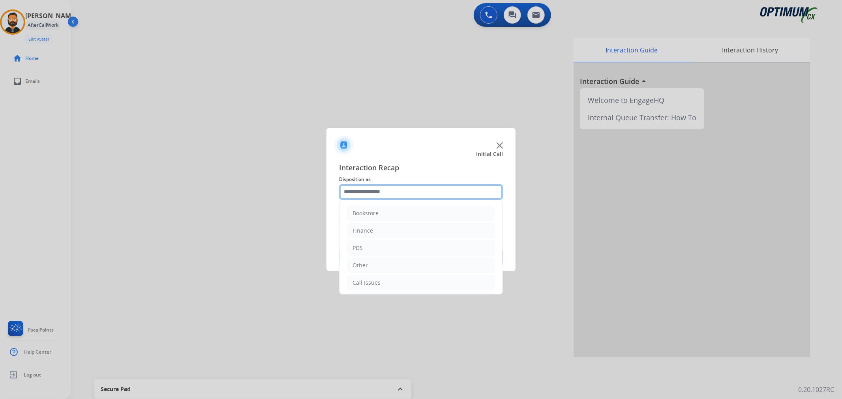
click at [387, 196] on input "text" at bounding box center [421, 192] width 164 height 16
click at [369, 278] on div "Renewal" at bounding box center [363, 281] width 22 height 8
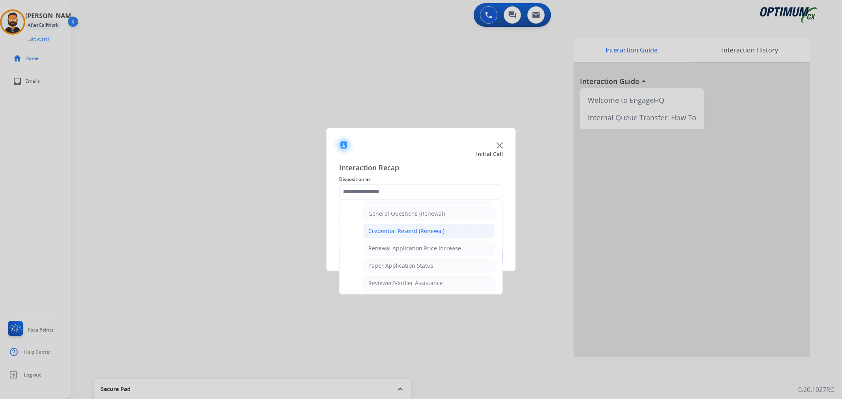
click at [390, 230] on div "Credential Resend (Renewal)" at bounding box center [406, 231] width 76 height 8
type input "**********"
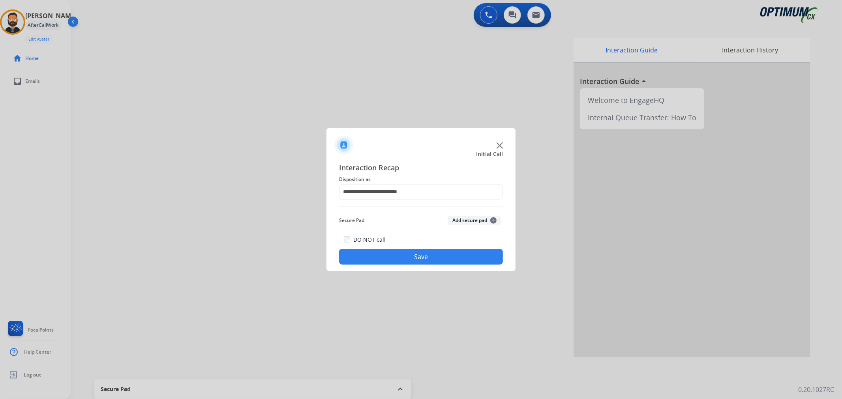
click at [396, 261] on button "Save" at bounding box center [421, 257] width 164 height 16
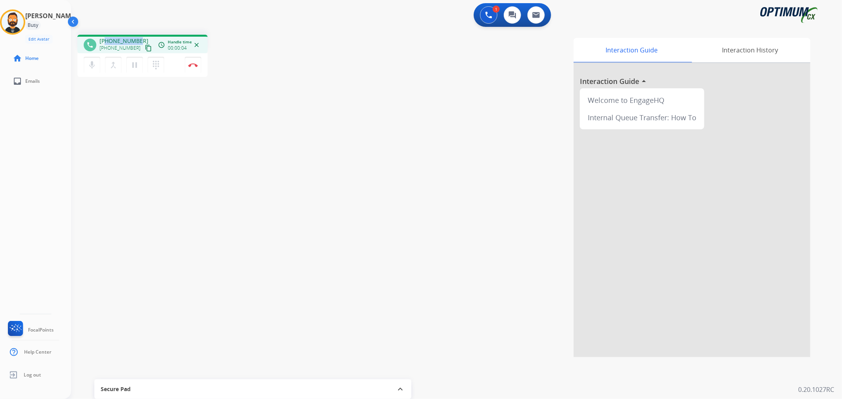
drag, startPoint x: 137, startPoint y: 36, endPoint x: 107, endPoint y: 40, distance: 30.6
click at [107, 40] on div "phone [PHONE_NUMBER] [PHONE_NUMBER] content_copy access_time Call metrics Queue…" at bounding box center [142, 44] width 130 height 19
click at [136, 61] on mat-icon "pause" at bounding box center [134, 64] width 9 height 9
click at [131, 60] on mat-icon "play_arrow" at bounding box center [134, 64] width 9 height 9
click at [192, 64] on img at bounding box center [192, 65] width 9 height 4
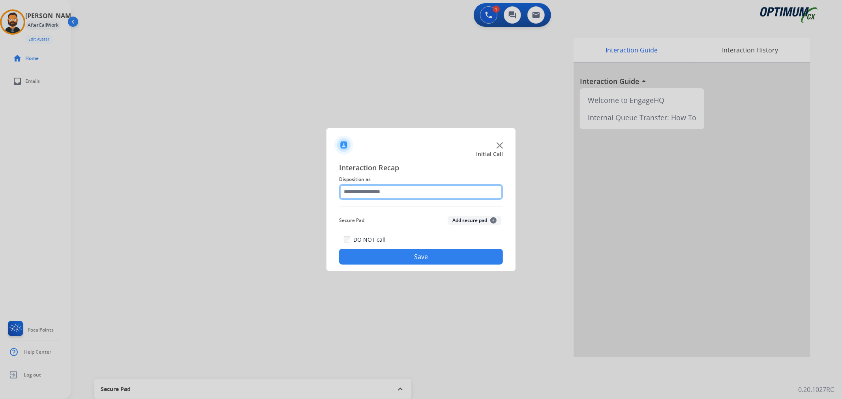
click at [406, 198] on input "text" at bounding box center [421, 192] width 164 height 16
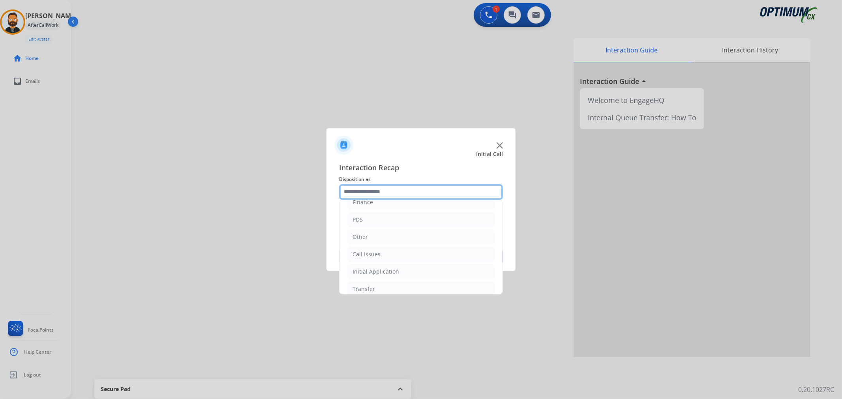
scroll to position [54, 0]
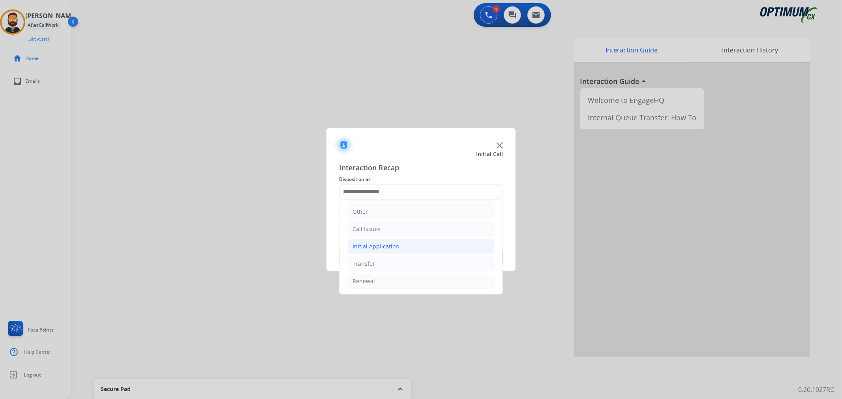
click at [376, 250] on div "Initial Application" at bounding box center [375, 247] width 47 height 8
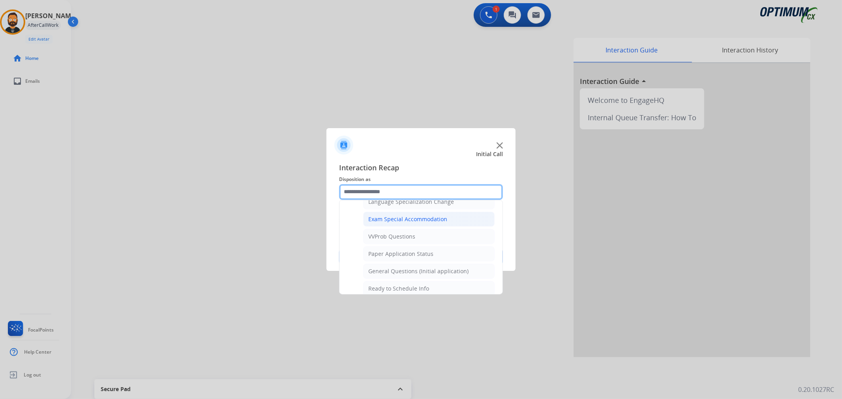
scroll to position [420, 0]
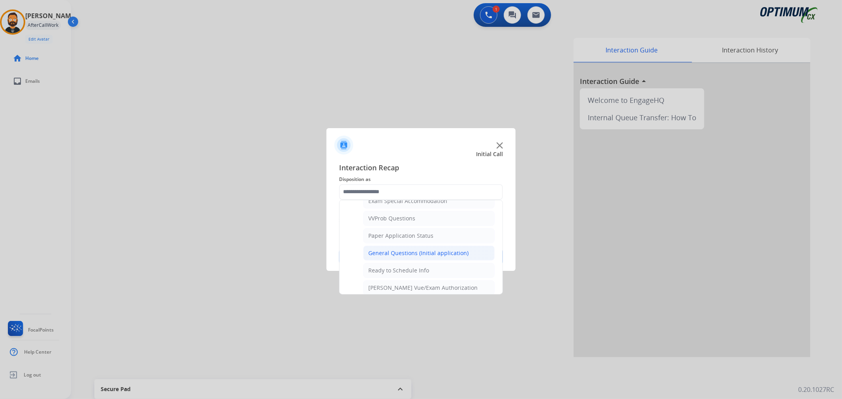
click at [397, 257] on div "General Questions (Initial application)" at bounding box center [418, 253] width 100 height 8
type input "**********"
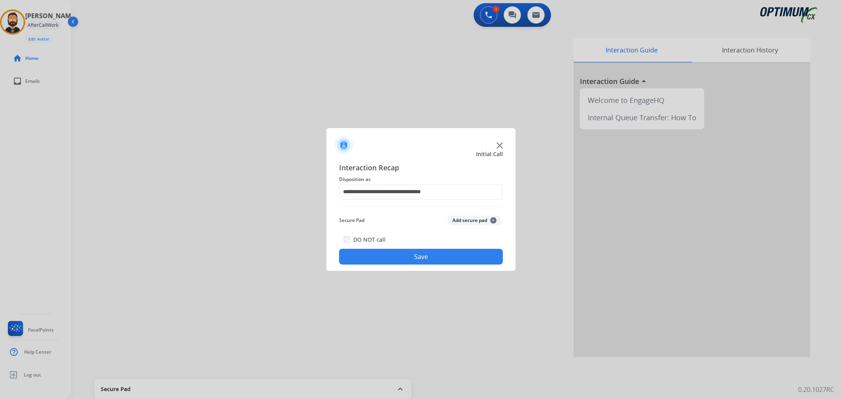
click at [397, 257] on button "Save" at bounding box center [421, 257] width 164 height 16
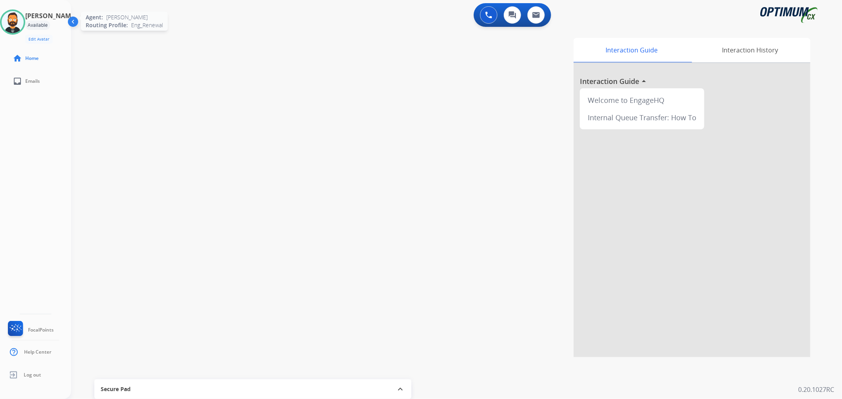
click at [16, 28] on img at bounding box center [13, 22] width 22 height 22
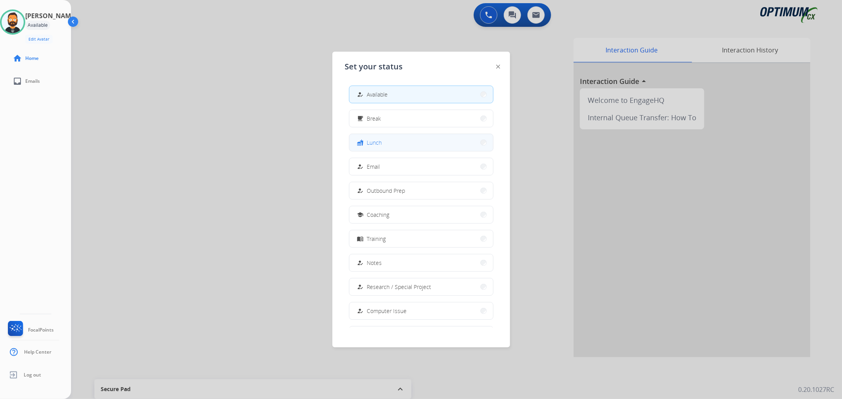
click at [384, 139] on button "fastfood Lunch" at bounding box center [421, 142] width 144 height 17
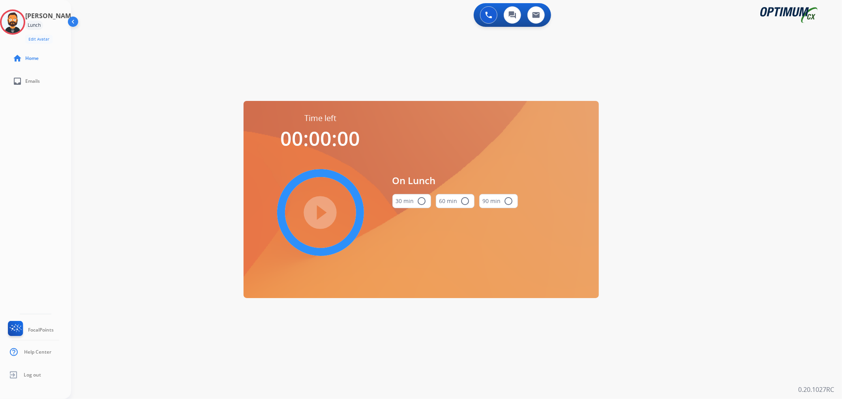
click at [412, 197] on button "30 min radio_button_unchecked" at bounding box center [411, 201] width 39 height 14
click at [319, 217] on mat-icon "play_circle_filled" at bounding box center [320, 212] width 9 height 9
click at [22, 24] on icon at bounding box center [13, 22] width 26 height 26
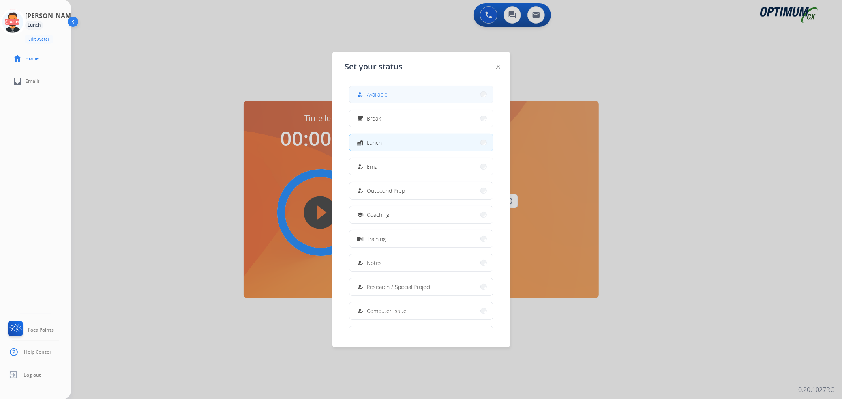
click at [366, 94] on div "how_to_reg" at bounding box center [361, 94] width 11 height 9
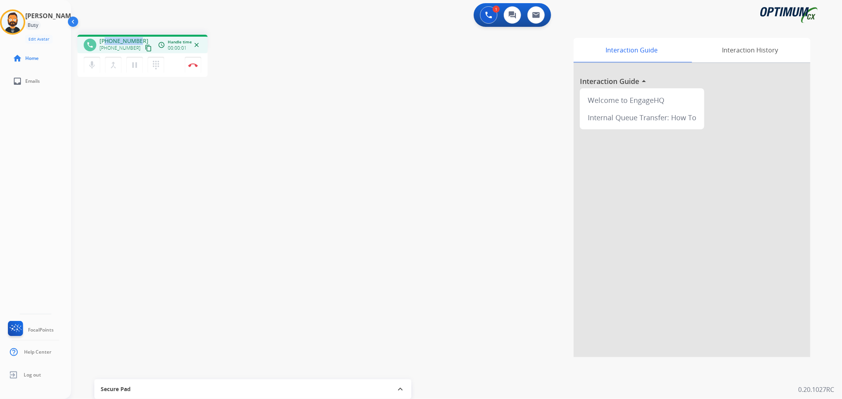
drag, startPoint x: 140, startPoint y: 36, endPoint x: 107, endPoint y: 34, distance: 34.0
click at [107, 34] on div "phone [PHONE_NUMBER] [PHONE_NUMBER] content_copy access_time Call metrics Queue…" at bounding box center [447, 192] width 752 height 329
click at [194, 64] on img at bounding box center [192, 65] width 9 height 4
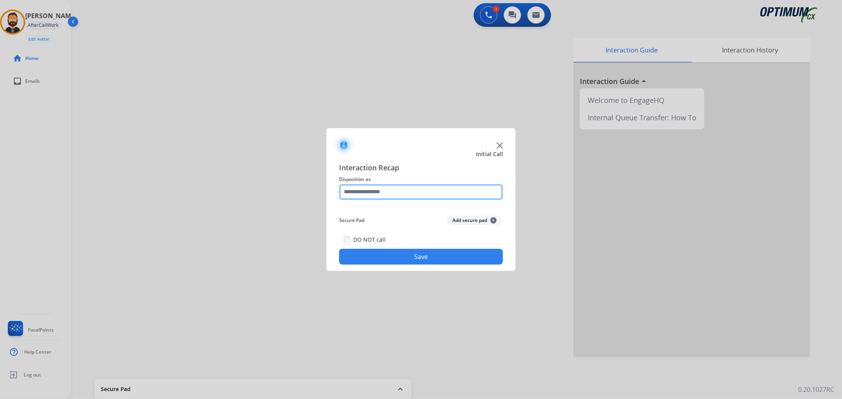
drag, startPoint x: 386, startPoint y: 188, endPoint x: 388, endPoint y: 191, distance: 4.2
click at [388, 190] on input "text" at bounding box center [421, 192] width 164 height 16
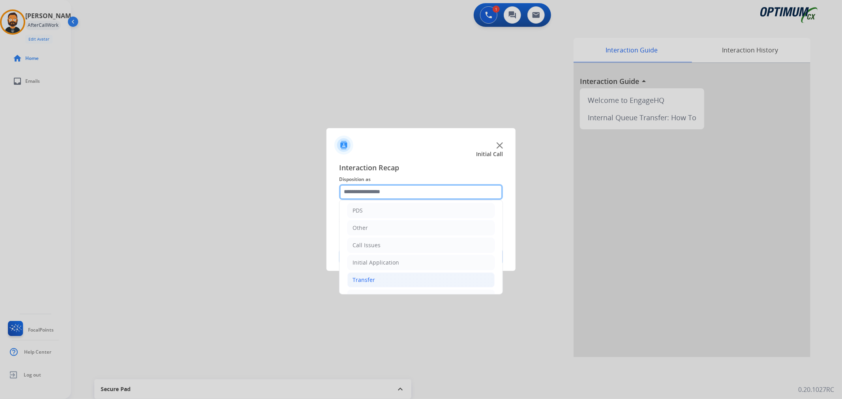
scroll to position [54, 0]
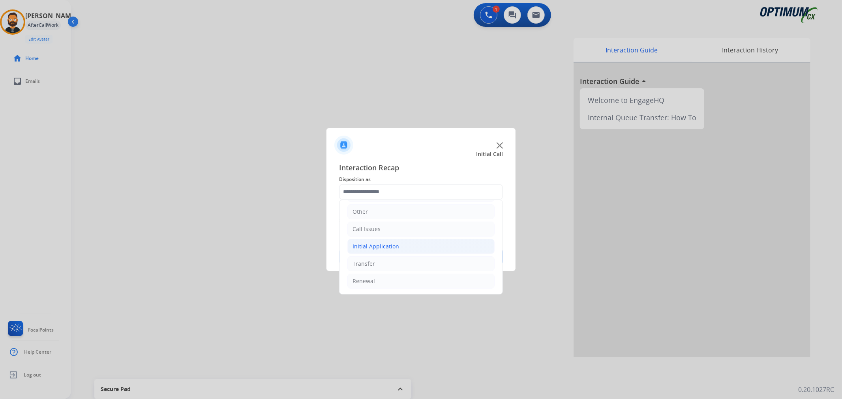
click at [384, 248] on div "Initial Application" at bounding box center [375, 247] width 47 height 8
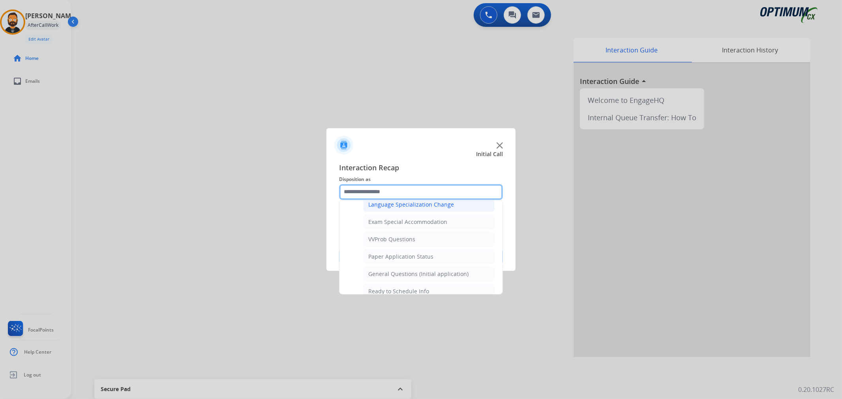
scroll to position [420, 0]
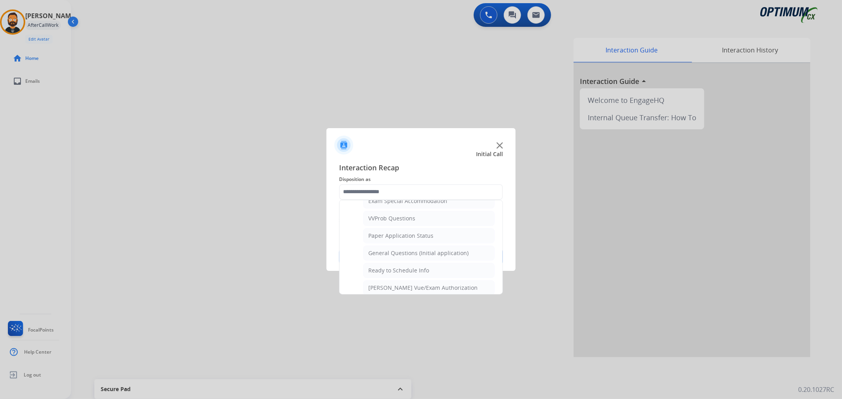
click at [393, 248] on li "General Questions (Initial application)" at bounding box center [428, 253] width 131 height 15
type input "**********"
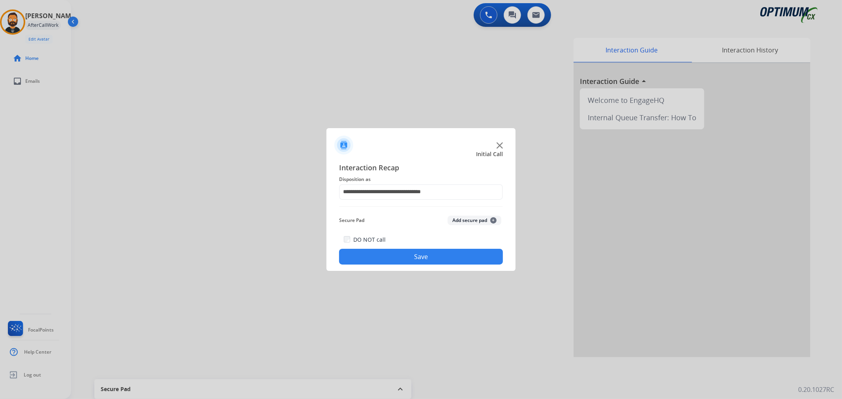
click at [394, 249] on button "Save" at bounding box center [421, 257] width 164 height 16
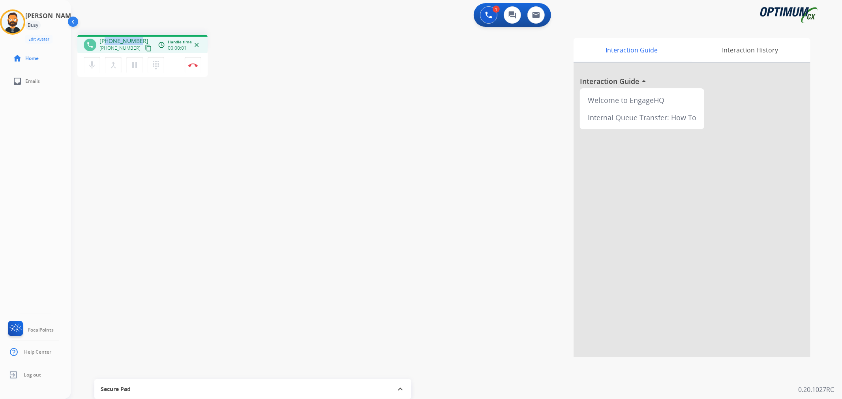
drag, startPoint x: 130, startPoint y: 36, endPoint x: 105, endPoint y: 36, distance: 25.3
click at [105, 36] on div "phone [PHONE_NUMBER] [PHONE_NUMBER] content_copy access_time Call metrics Queue…" at bounding box center [142, 44] width 130 height 19
click at [193, 62] on button "Disconnect" at bounding box center [193, 65] width 17 height 17
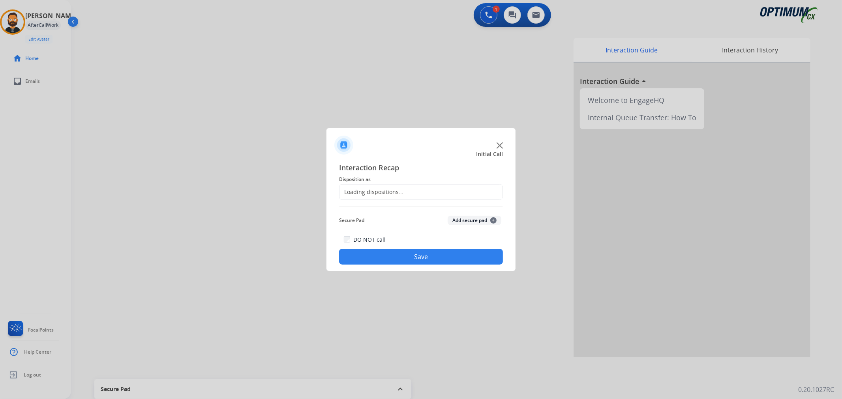
click at [368, 192] on div "Loading dispositions..." at bounding box center [371, 192] width 64 height 8
click at [376, 196] on input "text" at bounding box center [421, 192] width 164 height 16
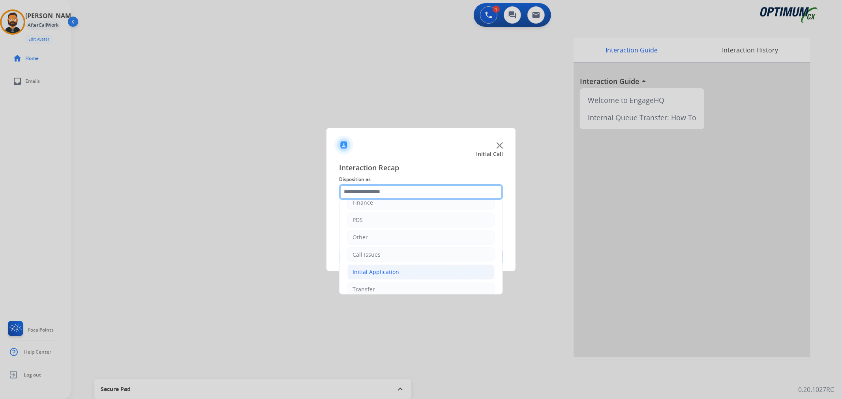
scroll to position [54, 0]
click at [386, 280] on li "Renewal" at bounding box center [420, 281] width 147 height 15
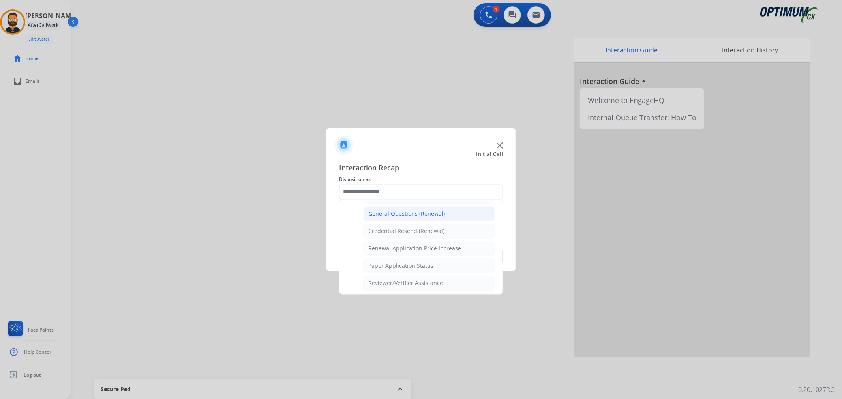
click at [399, 214] on div "General Questions (Renewal)" at bounding box center [406, 214] width 77 height 8
type input "**********"
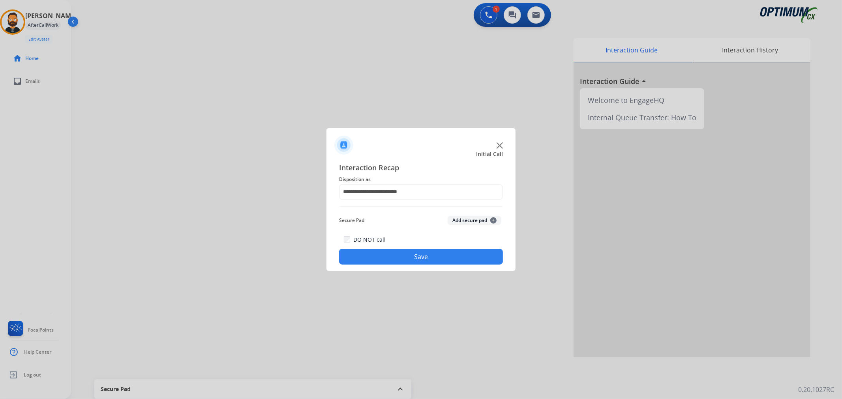
drag, startPoint x: 393, startPoint y: 252, endPoint x: 135, endPoint y: 61, distance: 321.2
click at [392, 252] on button "Save" at bounding box center [421, 257] width 164 height 16
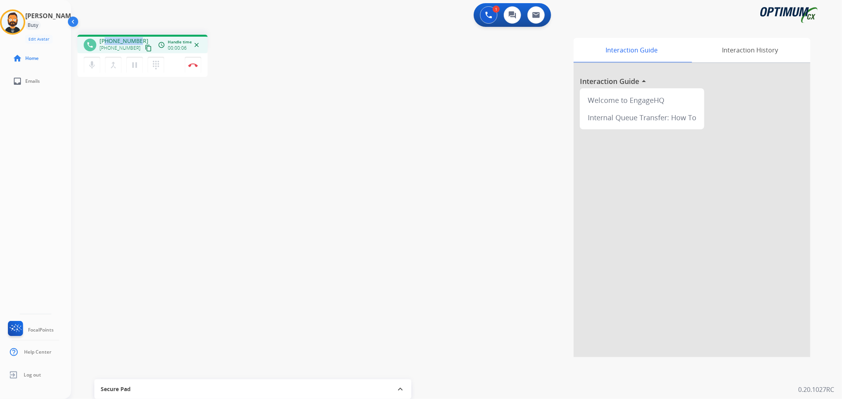
drag, startPoint x: 140, startPoint y: 39, endPoint x: 107, endPoint y: 41, distance: 33.2
click at [107, 41] on div "[PHONE_NUMBER] [PHONE_NUMBER] content_copy" at bounding box center [126, 45] width 54 height 16
click at [132, 58] on button "pause Hold" at bounding box center [134, 65] width 17 height 17
click at [134, 64] on mat-icon "play_arrow" at bounding box center [134, 64] width 9 height 9
click at [193, 66] on img at bounding box center [192, 65] width 9 height 4
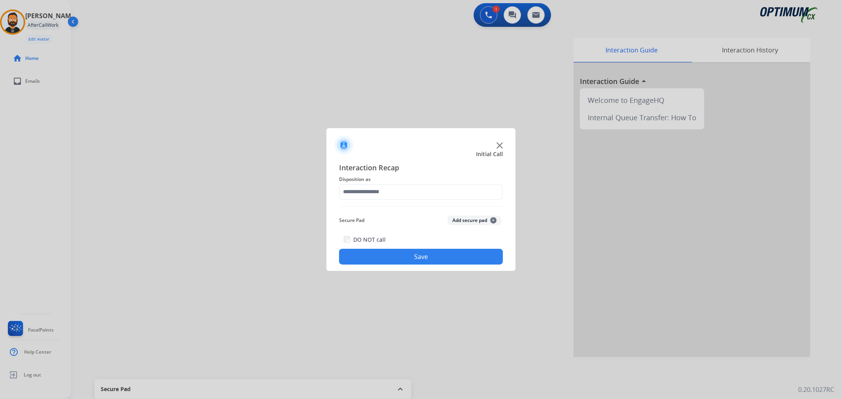
click at [403, 176] on span "Disposition as" at bounding box center [421, 179] width 164 height 9
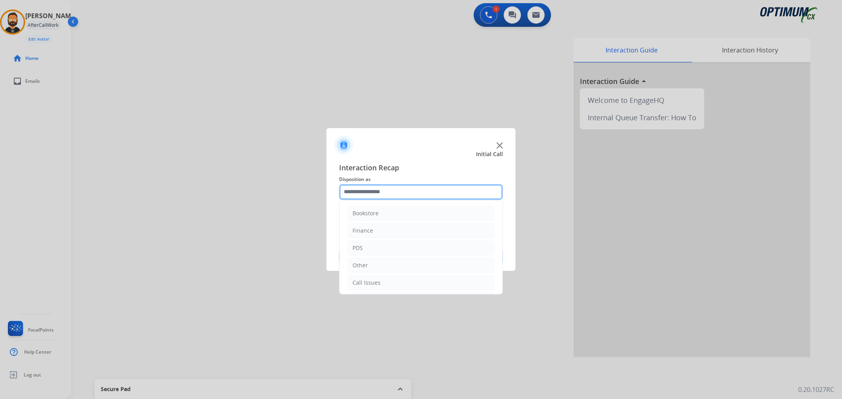
click at [400, 194] on input "text" at bounding box center [421, 192] width 164 height 16
click at [390, 250] on div "Initial Application" at bounding box center [375, 247] width 47 height 8
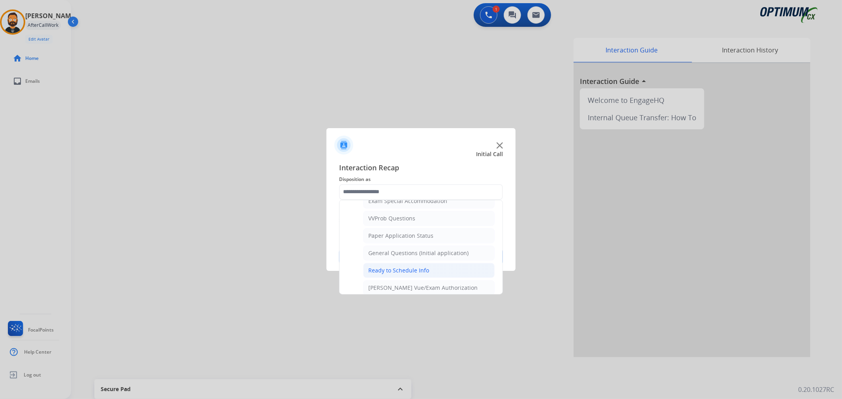
click at [415, 275] on div "Ready to Schedule Info" at bounding box center [398, 271] width 61 height 8
type input "**********"
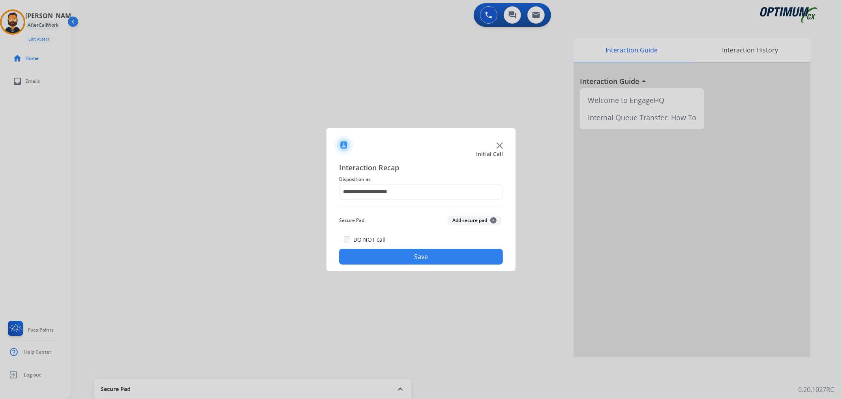
click at [416, 261] on button "Save" at bounding box center [421, 257] width 164 height 16
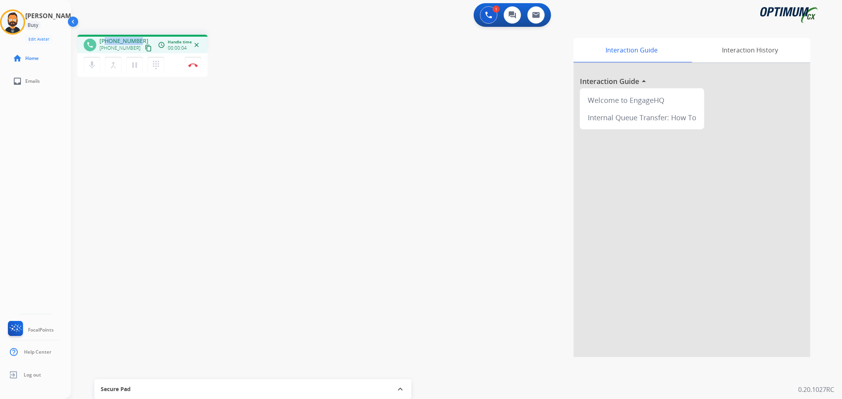
drag, startPoint x: 139, startPoint y: 37, endPoint x: 106, endPoint y: 40, distance: 33.3
click at [106, 40] on div "[PHONE_NUMBER] [PHONE_NUMBER] content_copy" at bounding box center [126, 45] width 54 height 16
click at [199, 62] on button "Disconnect" at bounding box center [193, 65] width 17 height 17
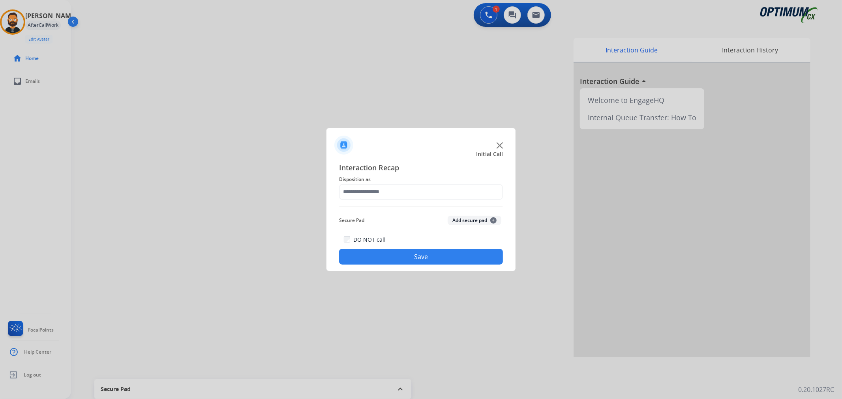
click at [367, 186] on div "Interaction Recap Disposition as Secure Pad Add secure pad + DO NOT call Save" at bounding box center [421, 213] width 164 height 103
click at [367, 186] on input "text" at bounding box center [421, 192] width 164 height 16
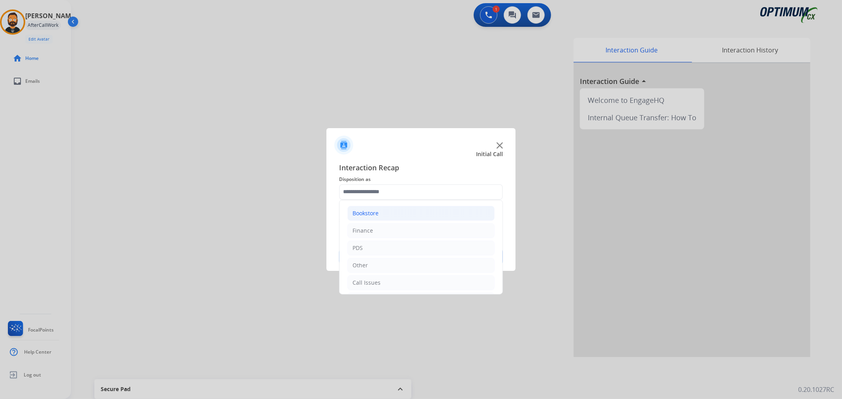
click at [375, 215] on div "Bookstore" at bounding box center [365, 214] width 26 height 8
click at [383, 249] on div "General Questions (Bookstore)" at bounding box center [408, 248] width 80 height 8
type input "**********"
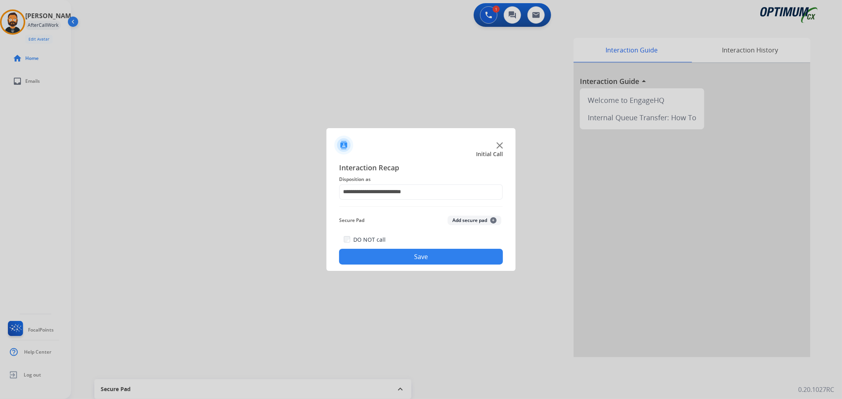
click at [379, 262] on button "Save" at bounding box center [421, 257] width 164 height 16
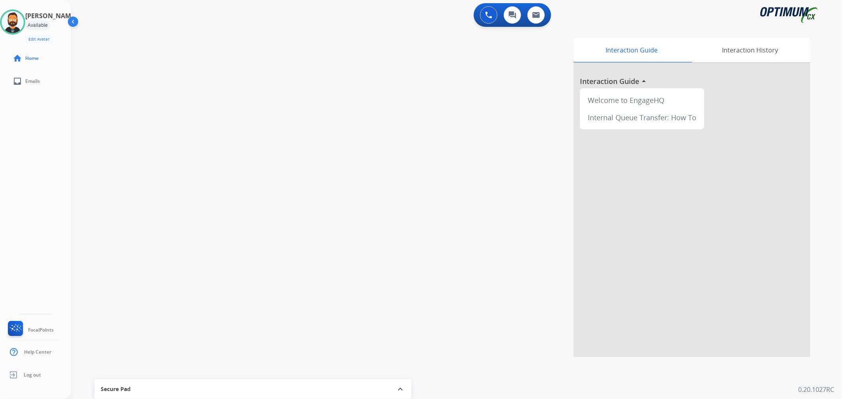
click at [258, 160] on div "swap_horiz Break voice bridge close_fullscreen Connect 3-Way Call merge_type Se…" at bounding box center [447, 192] width 752 height 329
drag, startPoint x: 138, startPoint y: 37, endPoint x: 106, endPoint y: 39, distance: 32.4
click at [106, 39] on div "[PHONE_NUMBER] [PHONE_NUMBER] content_copy" at bounding box center [126, 45] width 54 height 16
click at [197, 65] on img at bounding box center [192, 65] width 9 height 4
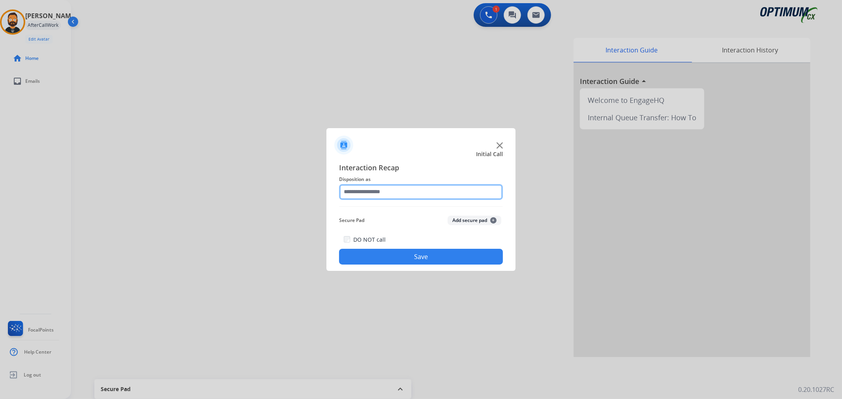
click at [427, 195] on input "text" at bounding box center [421, 192] width 164 height 16
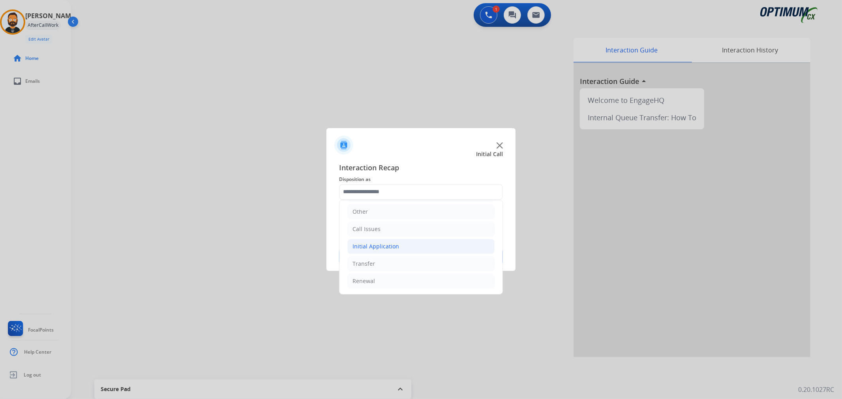
click at [390, 247] on div "Initial Application" at bounding box center [375, 247] width 47 height 8
click at [386, 285] on li "Renewal" at bounding box center [420, 281] width 147 height 15
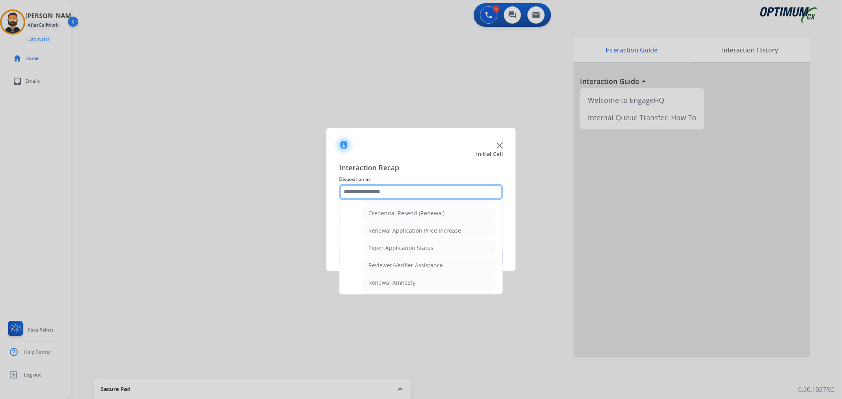
scroll to position [233, 0]
click at [399, 212] on div "General Questions (Renewal)" at bounding box center [406, 214] width 77 height 8
type input "**********"
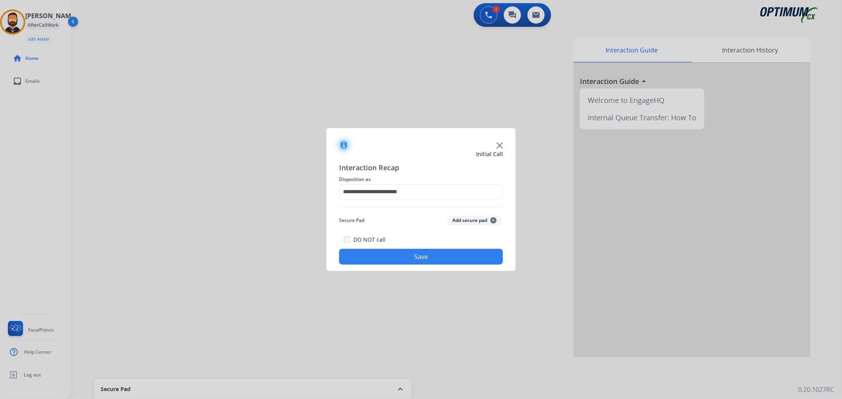
click at [396, 250] on button "Save" at bounding box center [421, 257] width 164 height 16
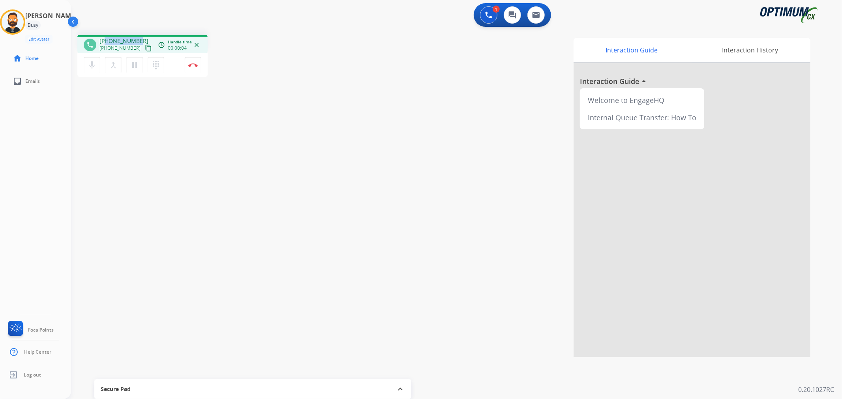
drag, startPoint x: 140, startPoint y: 38, endPoint x: 107, endPoint y: 38, distance: 33.9
click at [107, 38] on div "[PHONE_NUMBER] [PHONE_NUMBER] content_copy" at bounding box center [126, 45] width 54 height 16
click at [192, 65] on img at bounding box center [192, 65] width 9 height 4
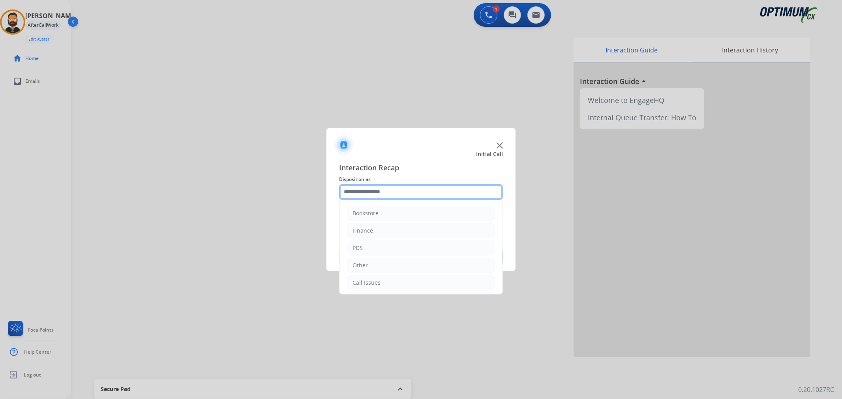
click at [365, 196] on input "text" at bounding box center [421, 192] width 164 height 16
click at [382, 212] on li "Other" at bounding box center [420, 211] width 147 height 15
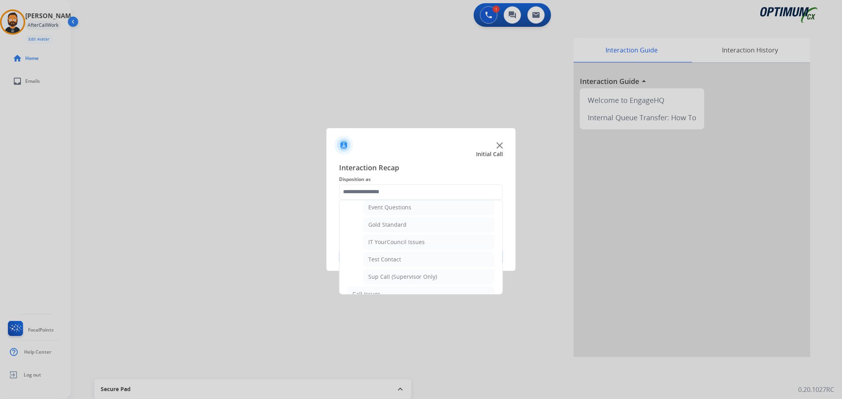
click at [398, 241] on div "IT YourCouncil Issues" at bounding box center [396, 242] width 56 height 8
type input "**********"
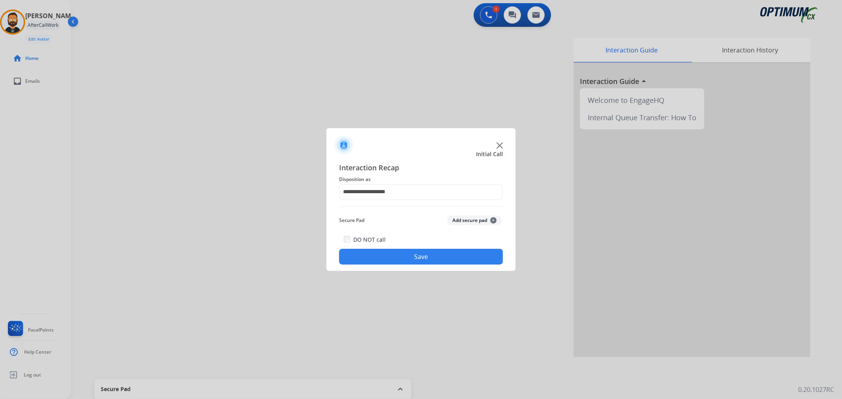
click at [395, 242] on div "DO NOT call Save" at bounding box center [421, 250] width 164 height 30
click at [386, 257] on button "Save" at bounding box center [421, 257] width 164 height 16
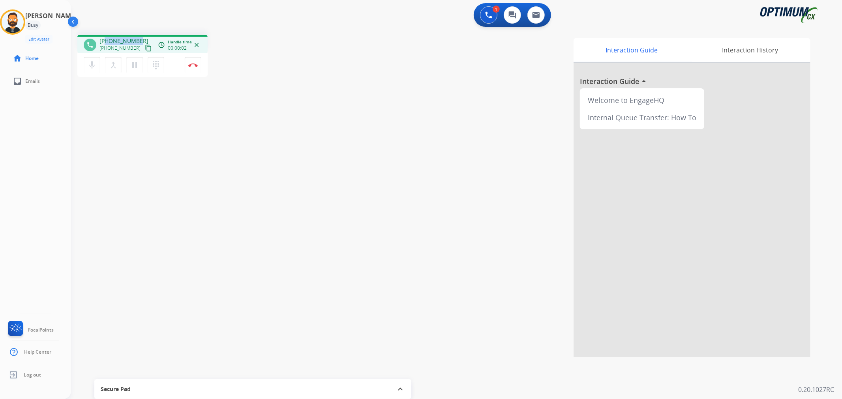
drag, startPoint x: 140, startPoint y: 37, endPoint x: 106, endPoint y: 41, distance: 34.5
click at [106, 41] on div "[PHONE_NUMBER] [PHONE_NUMBER] content_copy" at bounding box center [126, 45] width 54 height 16
click at [200, 64] on button "Disconnect" at bounding box center [193, 65] width 17 height 17
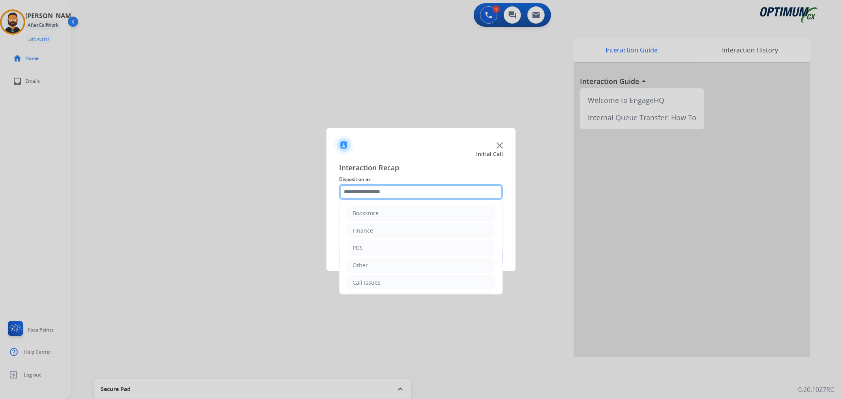
click at [369, 191] on input "text" at bounding box center [421, 192] width 164 height 16
click at [381, 285] on li "Renewal" at bounding box center [420, 281] width 147 height 15
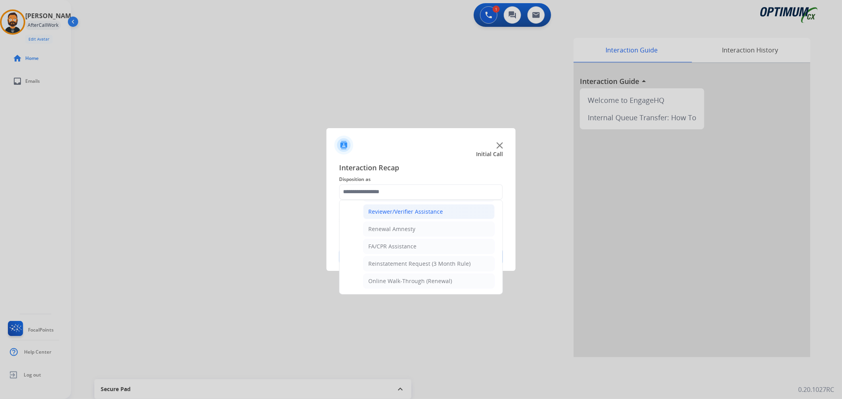
click at [411, 210] on div "Reviewer/Verifier Assistance" at bounding box center [405, 212] width 75 height 8
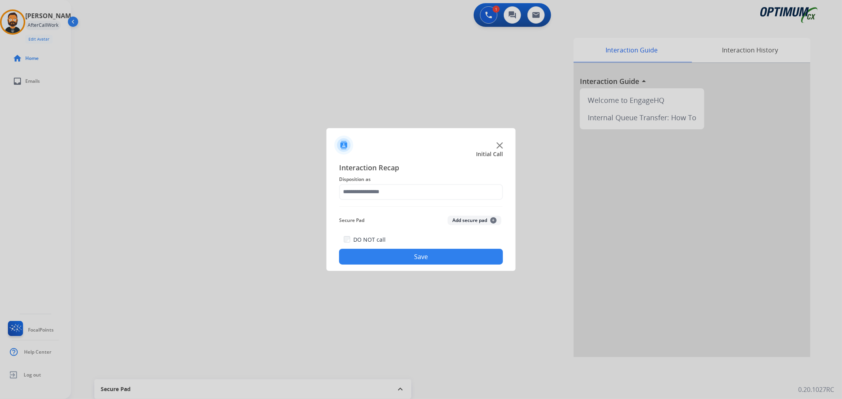
type input "**********"
drag, startPoint x: 416, startPoint y: 260, endPoint x: 332, endPoint y: 204, distance: 100.7
click at [416, 260] on button "Save" at bounding box center [421, 257] width 164 height 16
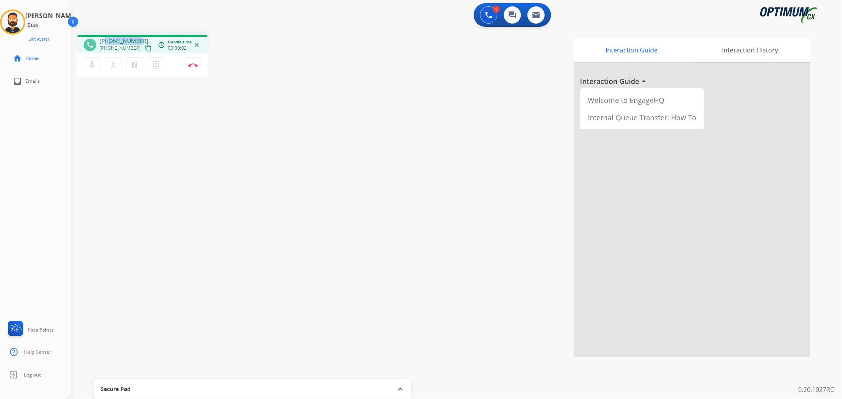
drag, startPoint x: 138, startPoint y: 37, endPoint x: 105, endPoint y: 38, distance: 33.6
click at [105, 38] on div "[PHONE_NUMBER] [PHONE_NUMBER] content_copy" at bounding box center [126, 45] width 54 height 16
click at [134, 65] on mat-icon "pause" at bounding box center [134, 64] width 9 height 9
click at [488, 13] on img at bounding box center [488, 14] width 7 height 7
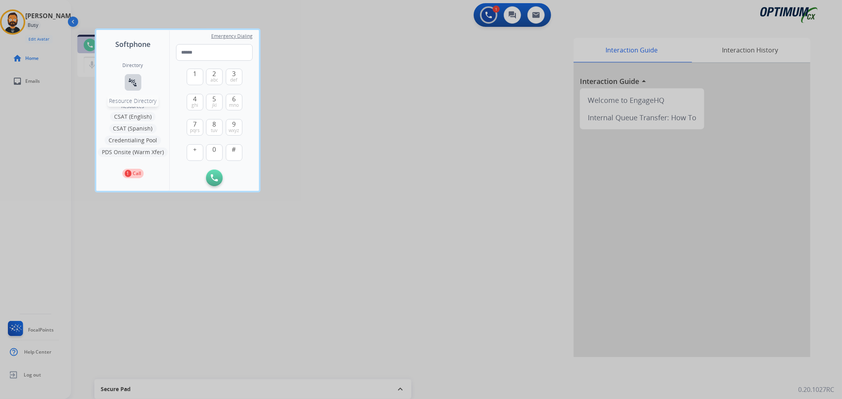
click at [136, 87] on mat-icon "connect_without_contact" at bounding box center [132, 82] width 9 height 9
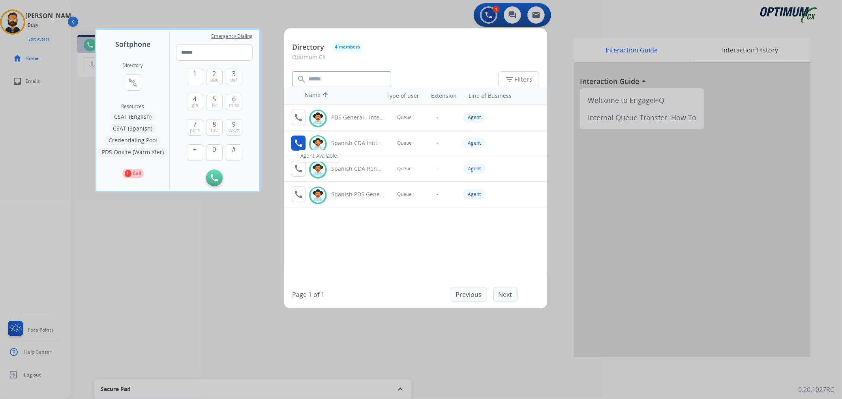
click at [301, 144] on mat-icon "call" at bounding box center [298, 143] width 9 height 9
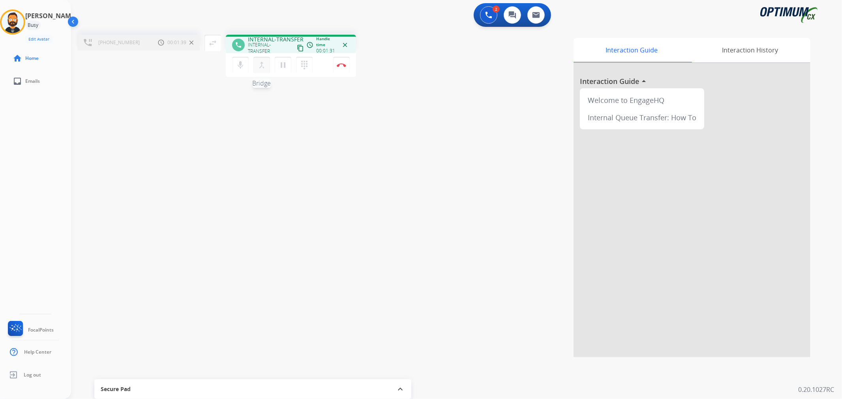
click at [259, 66] on mat-icon "merge_type" at bounding box center [261, 64] width 9 height 9
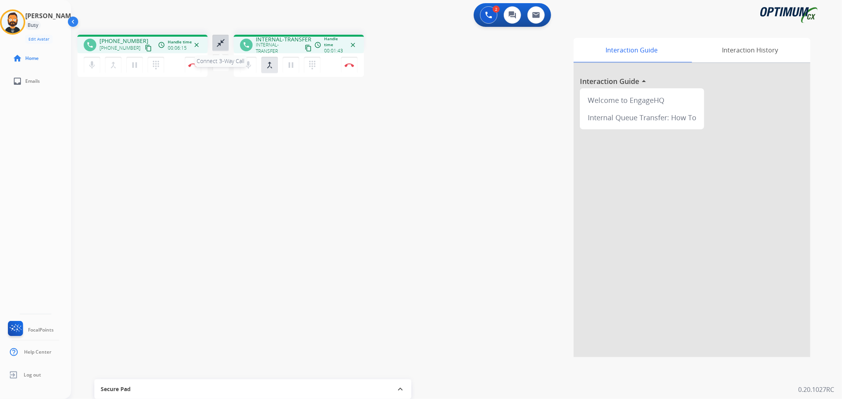
click at [219, 40] on mat-icon "close_fullscreen" at bounding box center [220, 42] width 9 height 9
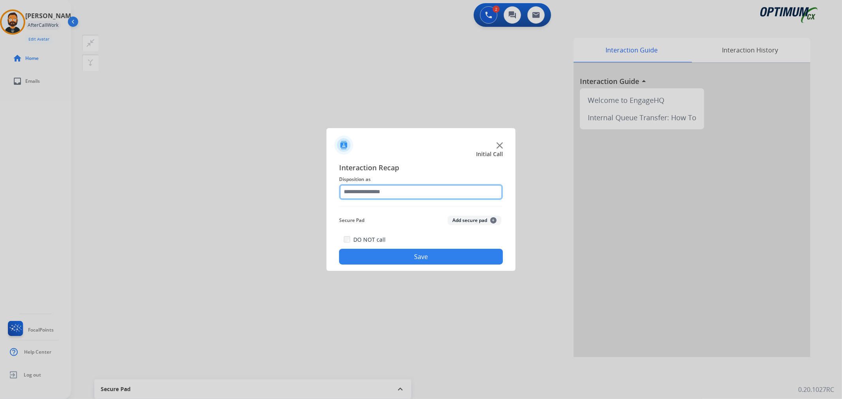
click at [416, 190] on input "text" at bounding box center [421, 192] width 164 height 16
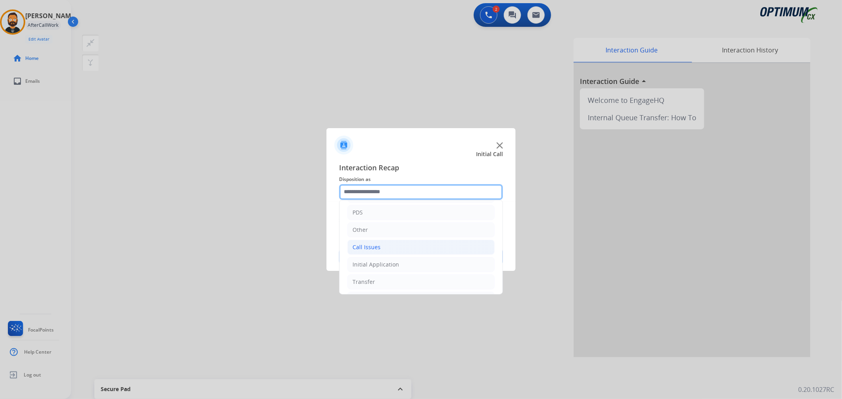
scroll to position [54, 0]
click at [379, 245] on div "Initial Application" at bounding box center [375, 247] width 47 height 8
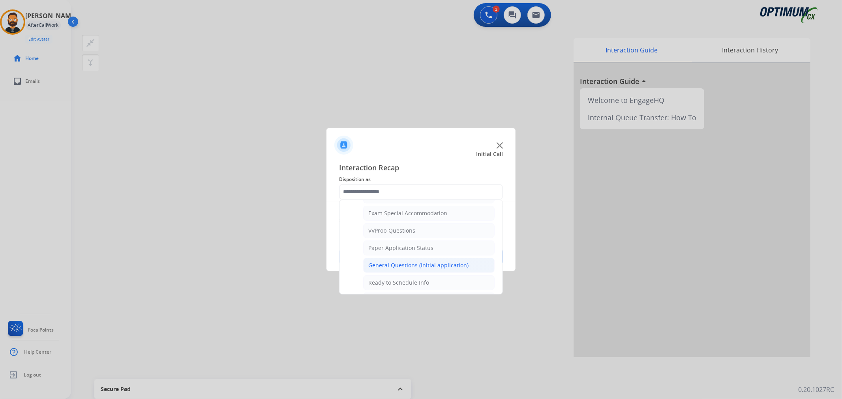
click at [403, 270] on div "General Questions (Initial application)" at bounding box center [418, 266] width 100 height 8
type input "**********"
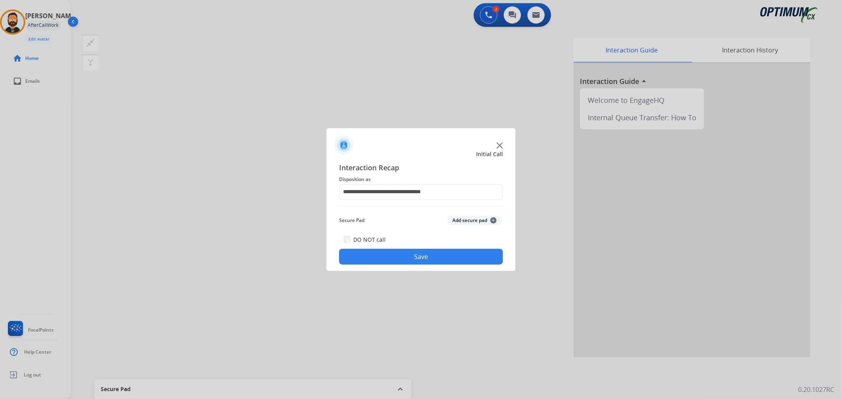
click at [402, 259] on button "Save" at bounding box center [421, 257] width 164 height 16
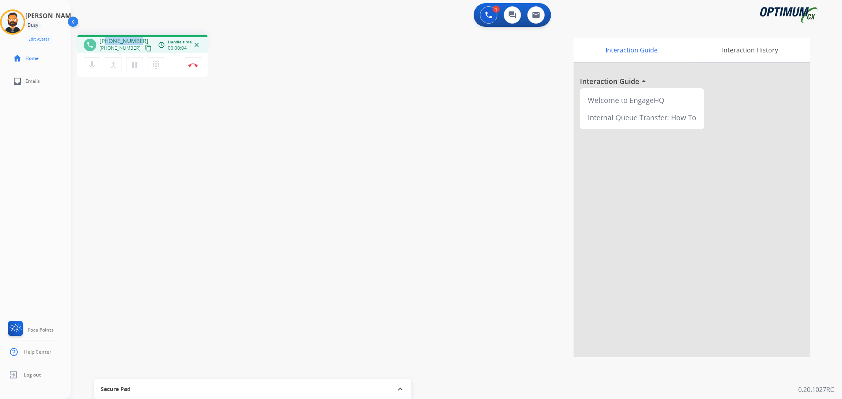
drag, startPoint x: 139, startPoint y: 37, endPoint x: 107, endPoint y: 40, distance: 32.5
click at [107, 40] on div "[PHONE_NUMBER] [PHONE_NUMBER] content_copy" at bounding box center [126, 45] width 54 height 16
click at [191, 69] on button "Disconnect" at bounding box center [193, 65] width 17 height 17
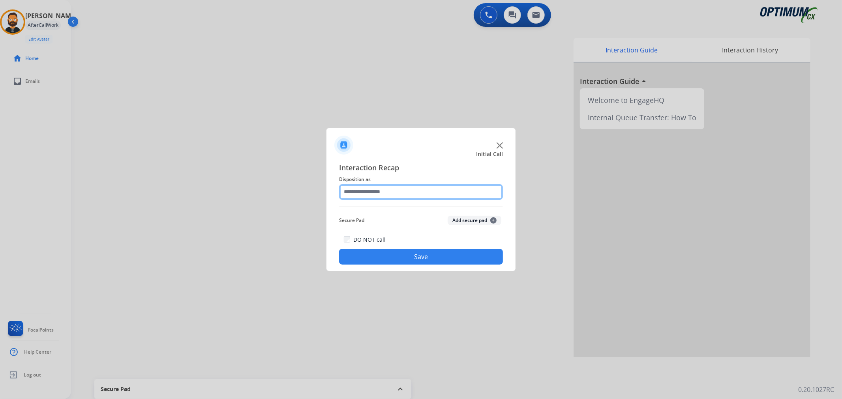
click at [368, 196] on input "text" at bounding box center [421, 192] width 164 height 16
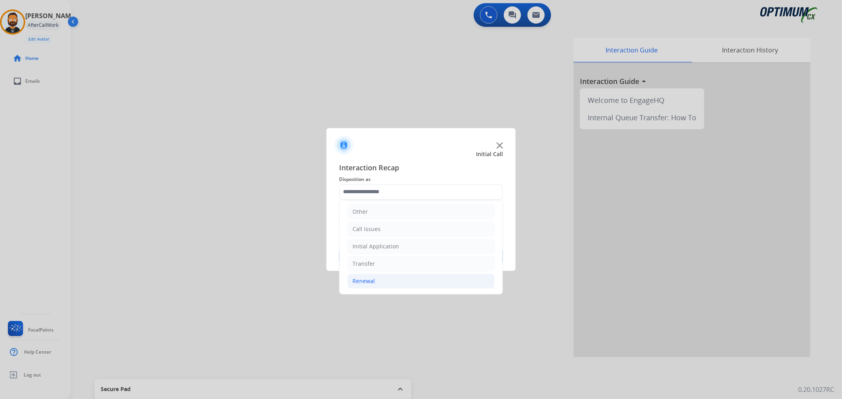
click at [375, 278] on li "Renewal" at bounding box center [420, 281] width 147 height 15
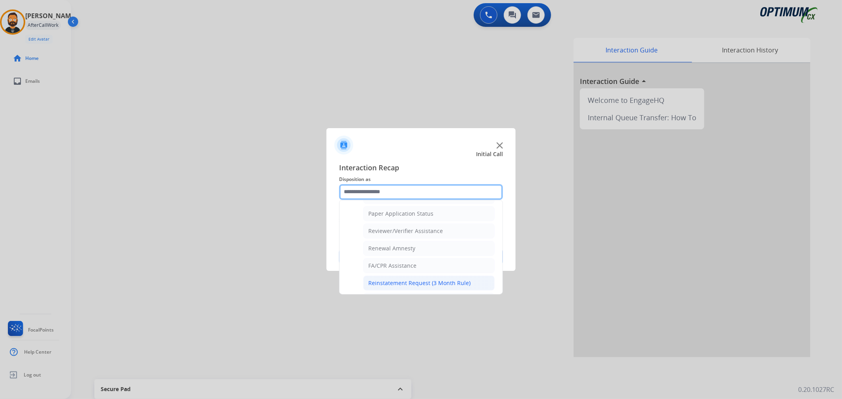
scroll to position [306, 0]
click at [410, 277] on div "Online Walk-Through (Renewal)" at bounding box center [410, 281] width 84 height 8
type input "**********"
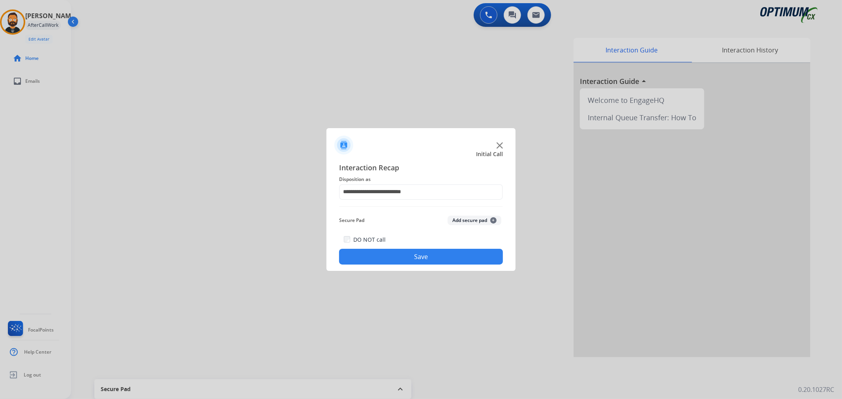
click at [409, 245] on div "DO NOT call Save" at bounding box center [421, 250] width 164 height 30
click at [410, 249] on button "Save" at bounding box center [421, 257] width 164 height 16
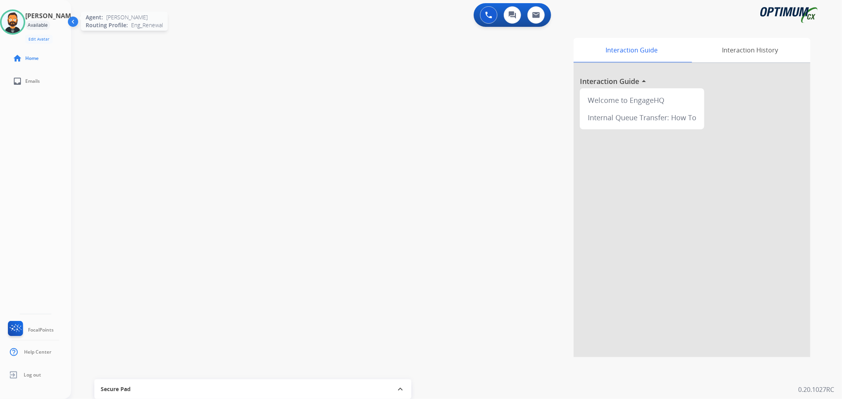
click at [15, 23] on img at bounding box center [13, 22] width 22 height 22
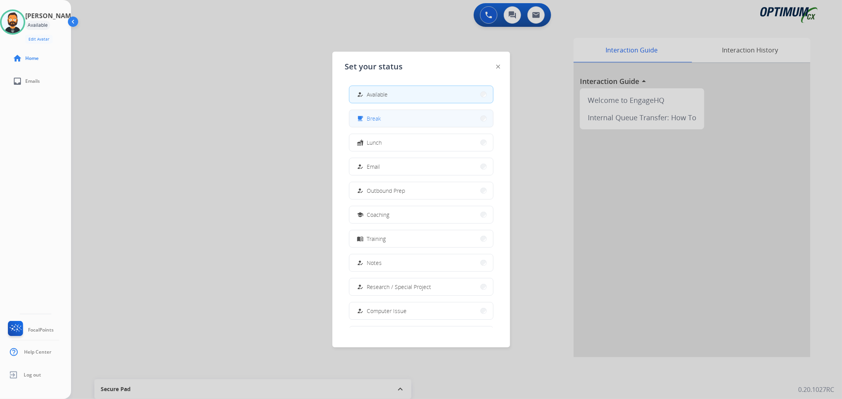
click at [383, 125] on button "free_breakfast Break" at bounding box center [421, 118] width 144 height 17
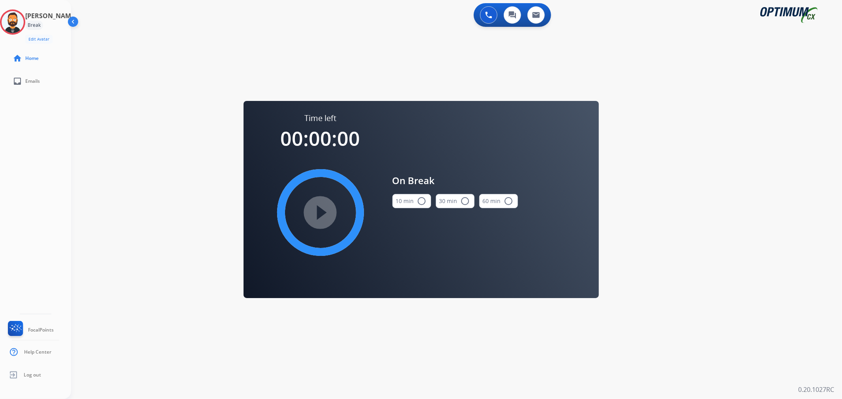
click at [388, 209] on div "On Break 10 min radio_button_unchecked 30 min radio_button_unchecked 60 min rad…" at bounding box center [449, 194] width 138 height 163
click at [409, 206] on button "10 min radio_button_unchecked" at bounding box center [411, 201] width 39 height 14
click at [323, 208] on mat-icon "play_circle_filled" at bounding box center [320, 212] width 9 height 9
click at [19, 16] on icon at bounding box center [13, 22] width 26 height 26
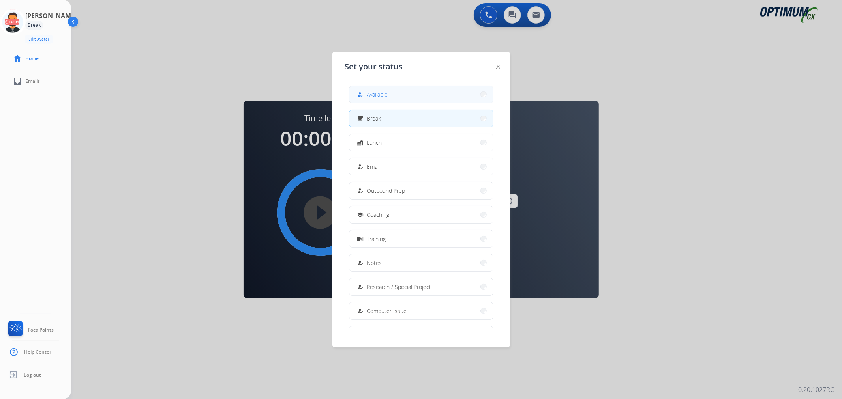
click at [423, 96] on button "how_to_reg Available" at bounding box center [421, 94] width 144 height 17
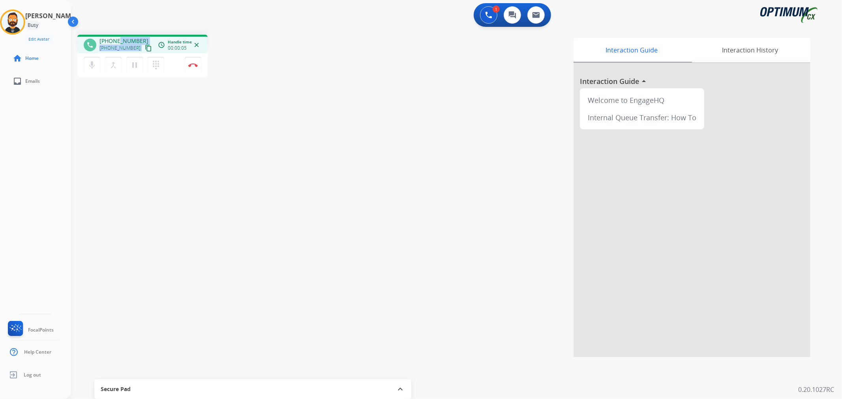
drag, startPoint x: 140, startPoint y: 40, endPoint x: 117, endPoint y: 34, distance: 24.1
click at [117, 35] on div "phone [PHONE_NUMBER] [PHONE_NUMBER] content_copy access_time Call metrics Queue…" at bounding box center [142, 44] width 130 height 19
click at [125, 24] on div "1 Voice Interactions 0 Chat Interactions 0 Email Interactions" at bounding box center [452, 15] width 742 height 25
drag, startPoint x: 138, startPoint y: 36, endPoint x: 104, endPoint y: 38, distance: 34.0
click at [104, 38] on div "phone [PHONE_NUMBER] [PHONE_NUMBER] content_copy access_time Call metrics Queue…" at bounding box center [142, 44] width 130 height 19
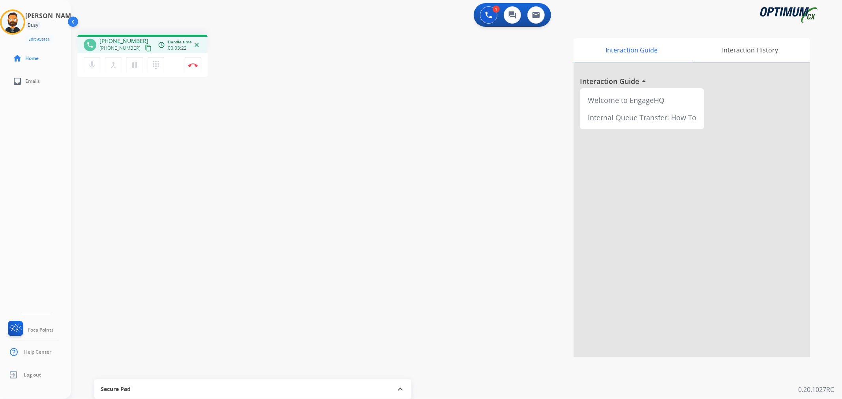
click at [194, 56] on div "mic Mute merge_type Bridge pause Hold dialpad Dialpad Disconnect" at bounding box center [142, 65] width 130 height 24
click at [196, 64] on img at bounding box center [192, 65] width 9 height 4
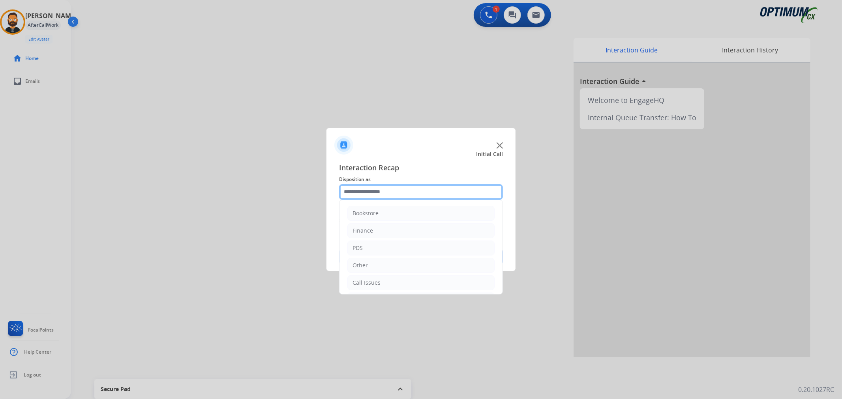
click at [423, 190] on input "text" at bounding box center [421, 192] width 164 height 16
click at [392, 246] on div "Initial Application" at bounding box center [375, 247] width 47 height 8
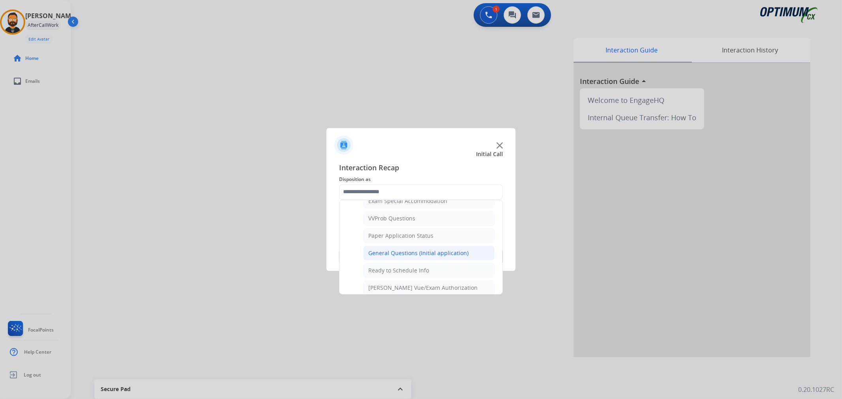
click at [406, 250] on li "General Questions (Initial application)" at bounding box center [428, 253] width 131 height 15
type input "**********"
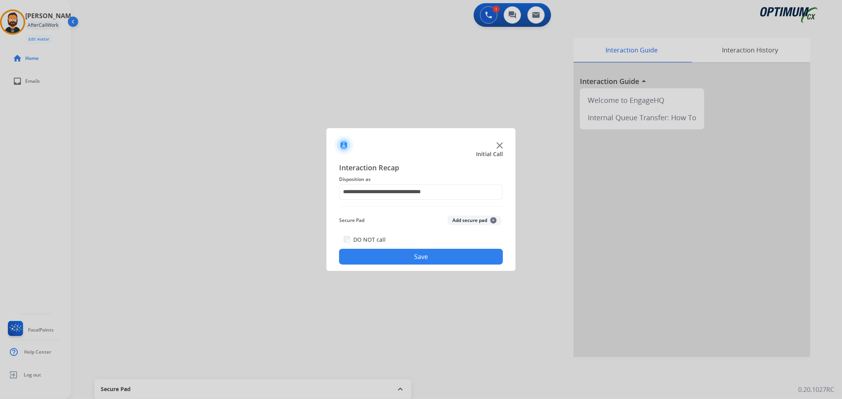
click at [406, 250] on button "Save" at bounding box center [421, 257] width 164 height 16
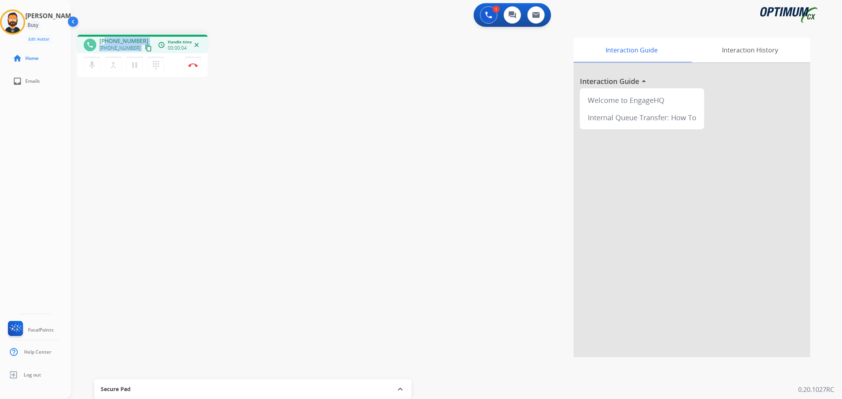
drag, startPoint x: 141, startPoint y: 39, endPoint x: 107, endPoint y: 34, distance: 35.0
click at [106, 35] on div "phone [PHONE_NUMBER] [PHONE_NUMBER] content_copy access_time Call metrics Queue…" at bounding box center [142, 44] width 130 height 19
click at [109, 26] on div "1 Voice Interactions 0 Chat Interactions 0 Email Interactions" at bounding box center [452, 15] width 742 height 25
drag, startPoint x: 137, startPoint y: 38, endPoint x: 105, endPoint y: 40, distance: 32.0
click at [105, 40] on span "[PHONE_NUMBER]" at bounding box center [123, 41] width 49 height 8
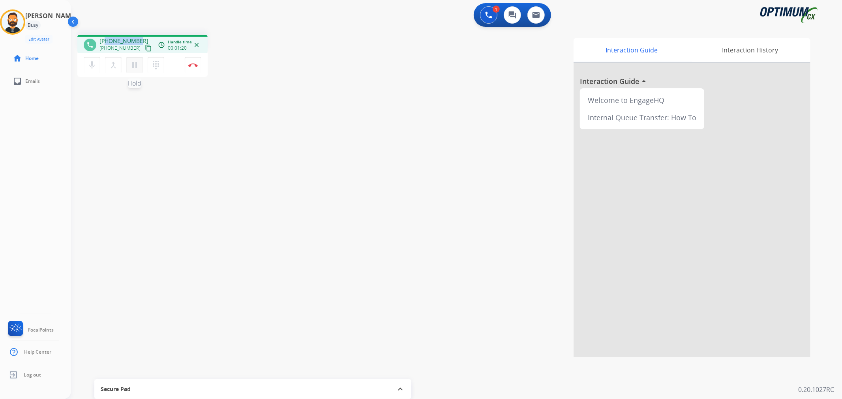
click at [132, 62] on mat-icon "pause" at bounding box center [134, 64] width 9 height 9
click at [136, 64] on mat-icon "play_arrow" at bounding box center [134, 64] width 9 height 9
click at [195, 58] on button "Disconnect" at bounding box center [193, 65] width 17 height 17
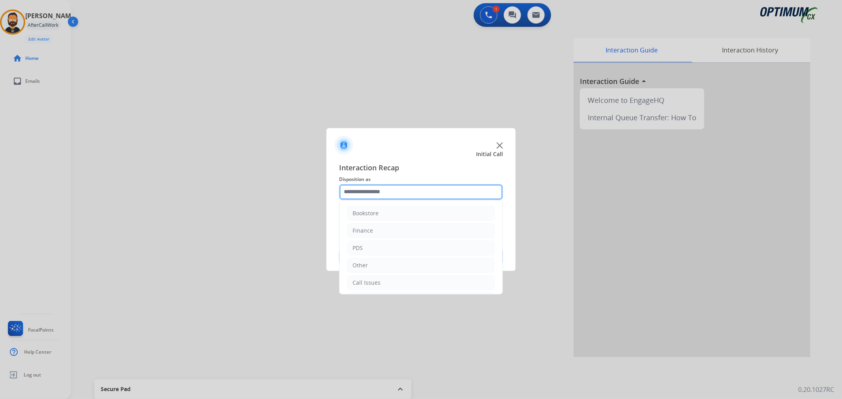
click at [353, 195] on input "text" at bounding box center [421, 192] width 164 height 16
click at [384, 285] on li "Renewal" at bounding box center [420, 281] width 147 height 15
drag, startPoint x: 390, startPoint y: 242, endPoint x: 391, endPoint y: 238, distance: 4.3
click at [390, 242] on li "Initial Application" at bounding box center [420, 246] width 147 height 15
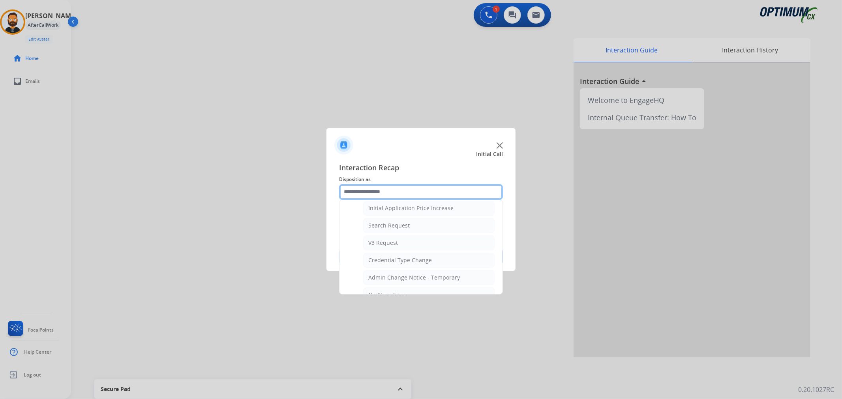
scroll to position [420, 0]
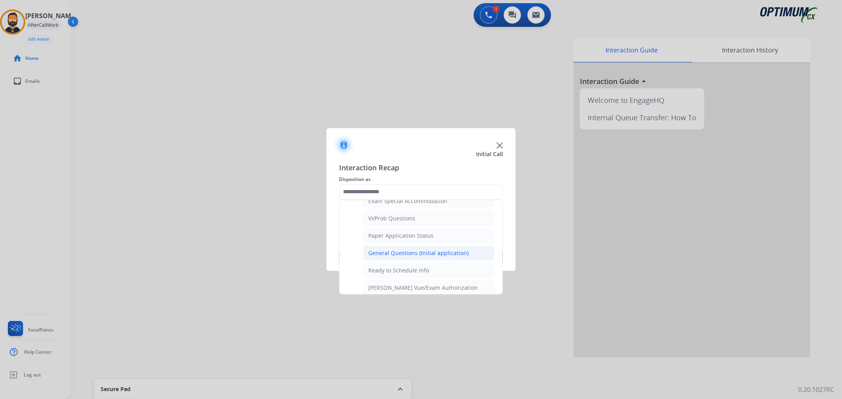
click at [393, 253] on div "General Questions (Initial application)" at bounding box center [418, 253] width 100 height 8
type input "**********"
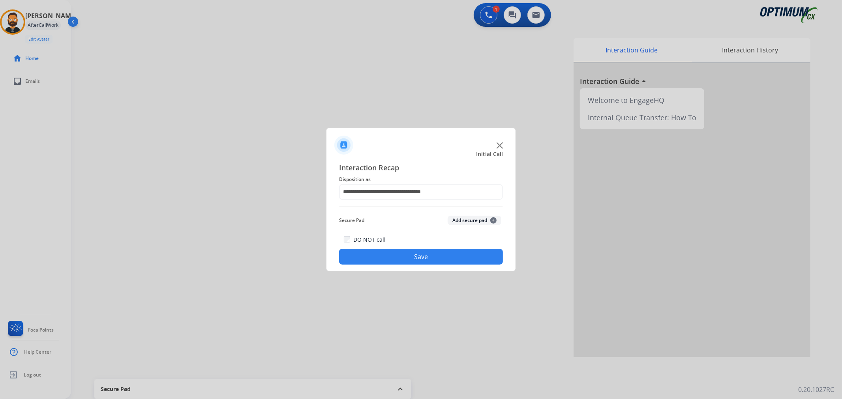
click at [393, 253] on button "Save" at bounding box center [421, 257] width 164 height 16
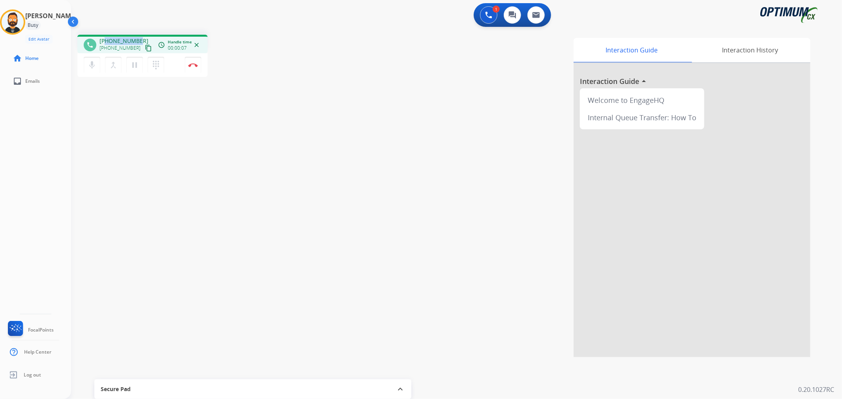
drag, startPoint x: 139, startPoint y: 38, endPoint x: 105, endPoint y: 41, distance: 33.3
click at [105, 41] on div "[PHONE_NUMBER] [PHONE_NUMBER] content_copy" at bounding box center [126, 45] width 54 height 16
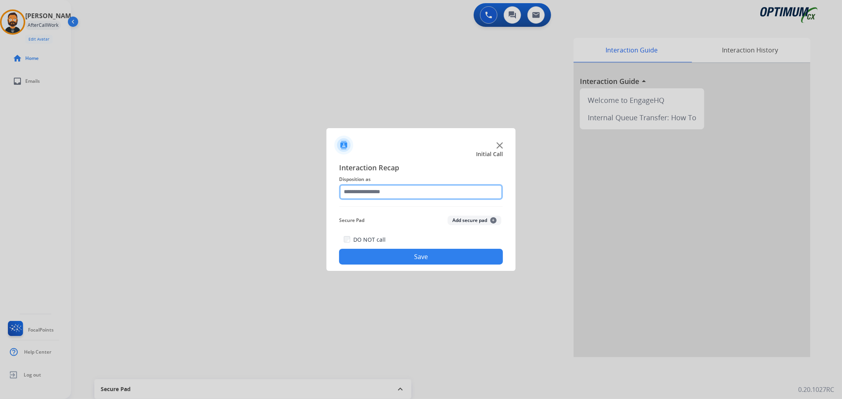
click at [369, 194] on input "text" at bounding box center [421, 192] width 164 height 16
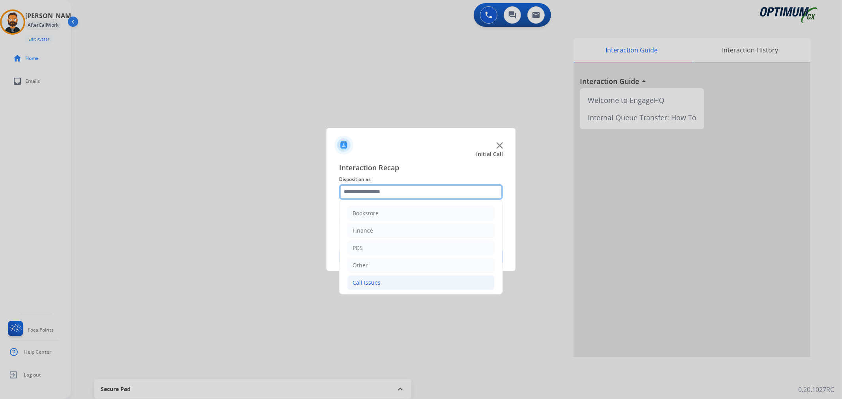
scroll to position [54, 0]
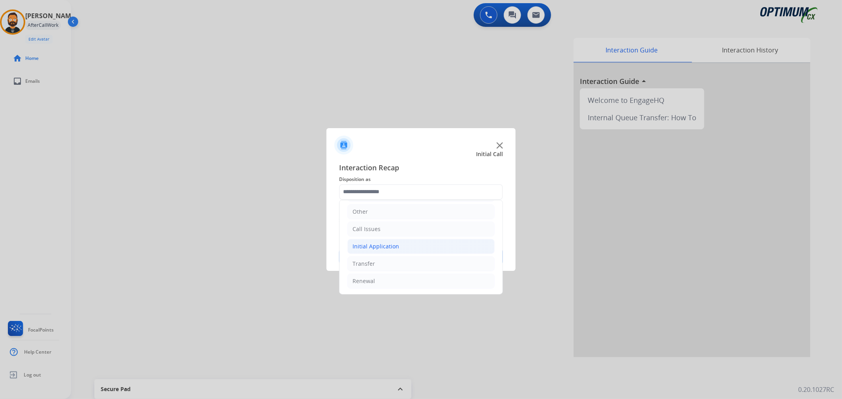
click at [379, 245] on div "Initial Application" at bounding box center [375, 247] width 47 height 8
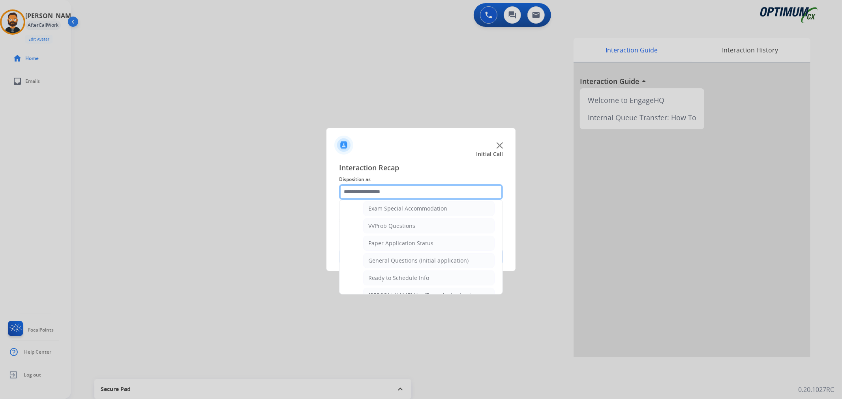
scroll to position [420, 0]
click at [396, 250] on li "General Questions (Initial application)" at bounding box center [428, 253] width 131 height 15
type input "**********"
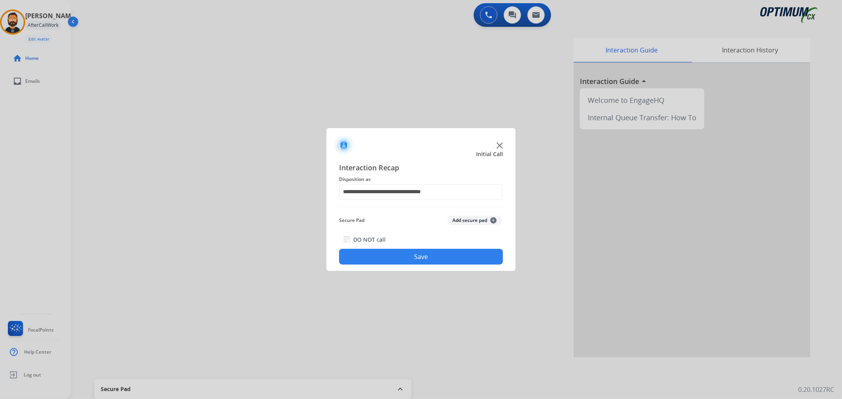
click at [396, 250] on button "Save" at bounding box center [421, 257] width 164 height 16
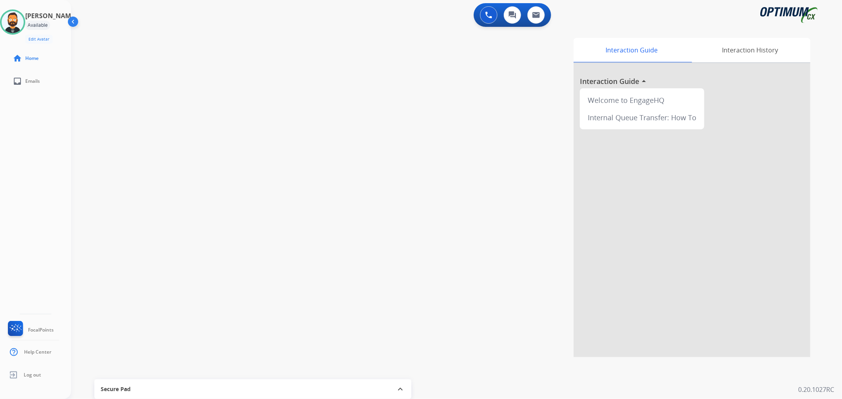
click at [273, 182] on div "swap_horiz Break voice bridge close_fullscreen Connect 3-Way Call merge_type Se…" at bounding box center [447, 192] width 752 height 329
drag, startPoint x: 137, startPoint y: 37, endPoint x: 105, endPoint y: 37, distance: 31.6
click at [105, 37] on span "[PHONE_NUMBER]" at bounding box center [123, 41] width 49 height 8
click at [195, 60] on button "Disconnect" at bounding box center [193, 65] width 17 height 17
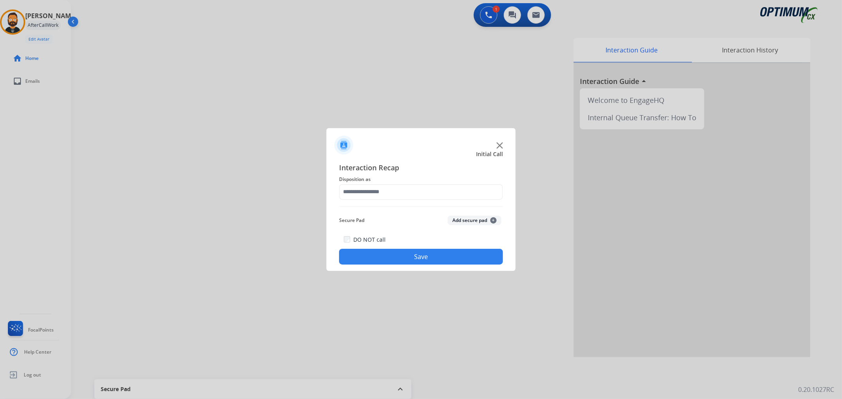
click at [389, 203] on div "Interaction Recap Disposition as Secure Pad Add secure pad + DO NOT call Save" at bounding box center [421, 213] width 164 height 103
click at [389, 192] on input "text" at bounding box center [421, 192] width 164 height 16
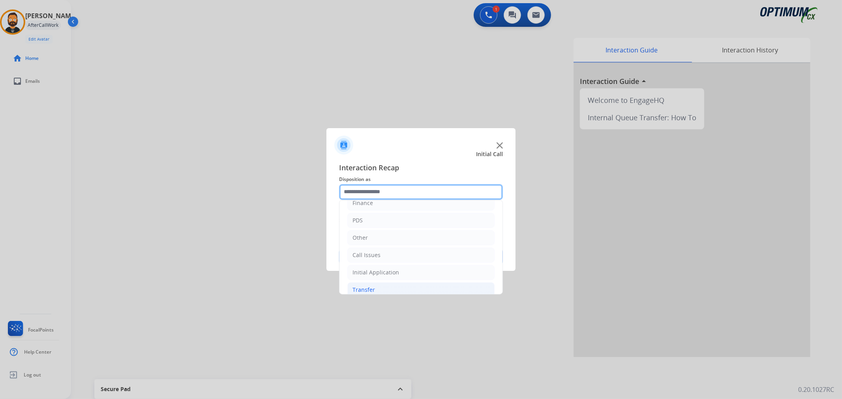
scroll to position [54, 0]
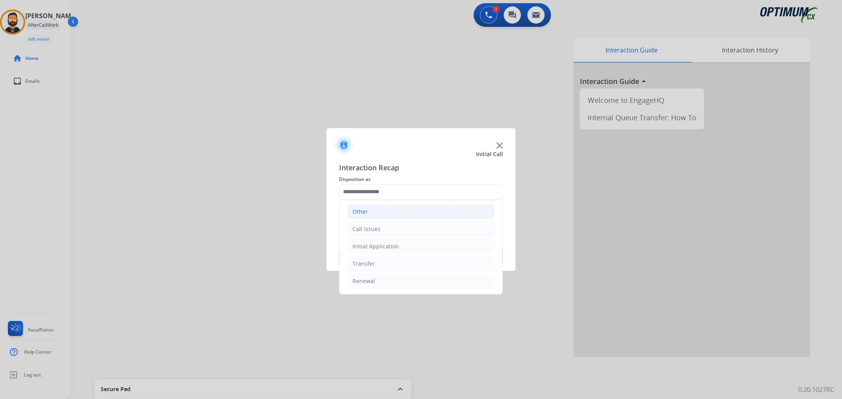
click at [382, 212] on li "Other" at bounding box center [420, 211] width 147 height 15
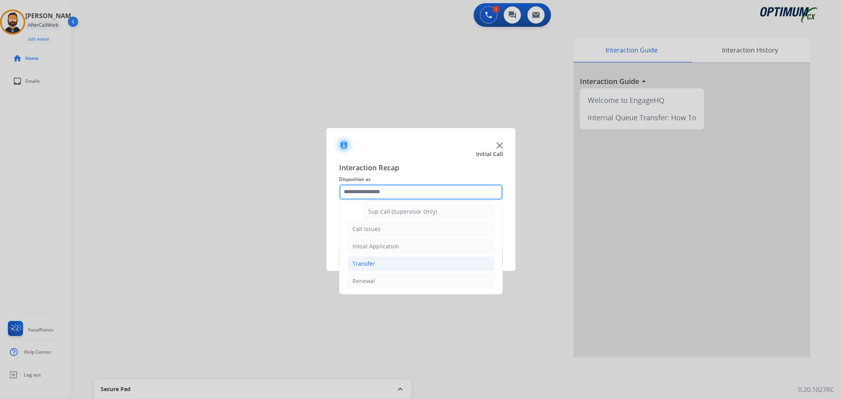
scroll to position [120, 0]
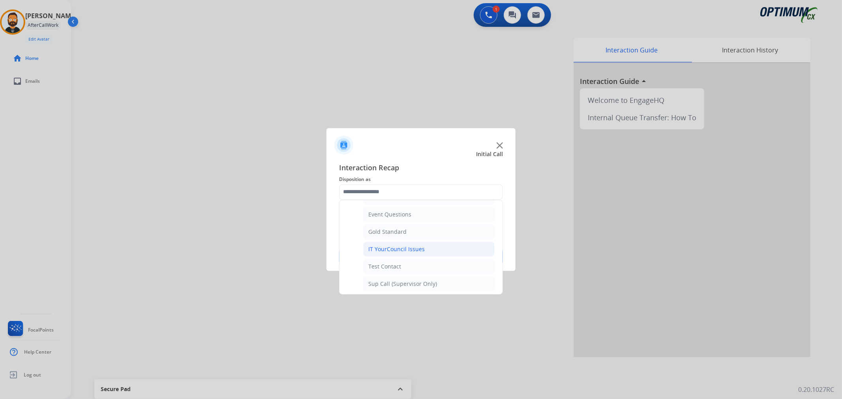
click at [394, 246] on div "IT YourCouncil Issues" at bounding box center [396, 249] width 56 height 8
type input "**********"
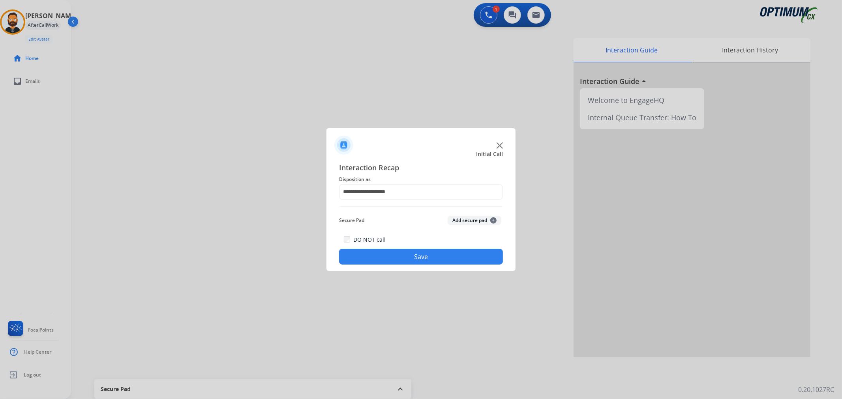
click at [386, 257] on button "Save" at bounding box center [421, 257] width 164 height 16
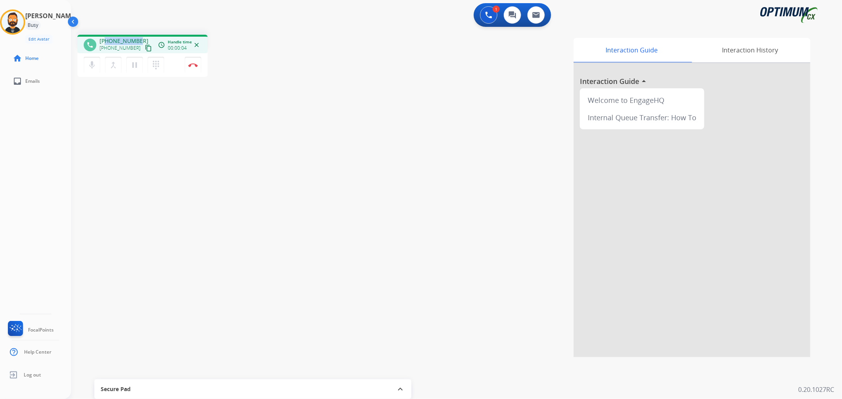
drag, startPoint x: 137, startPoint y: 38, endPoint x: 105, endPoint y: 38, distance: 31.6
click at [105, 38] on span "[PHONE_NUMBER]" at bounding box center [123, 41] width 49 height 8
click at [193, 64] on img at bounding box center [192, 65] width 9 height 4
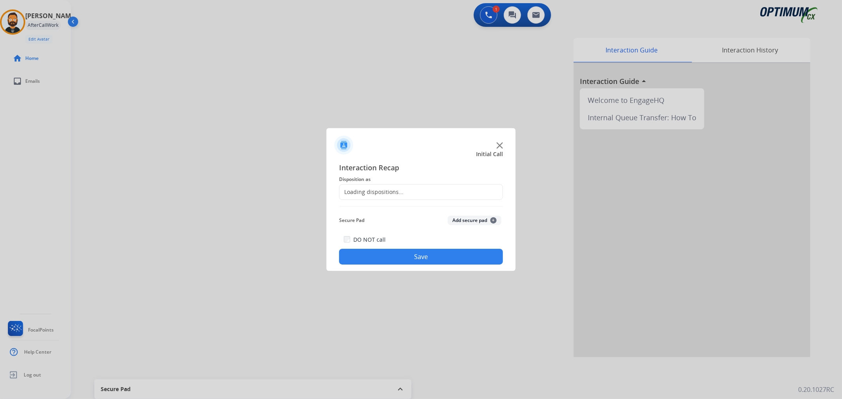
click at [364, 180] on span "Disposition as" at bounding box center [421, 179] width 164 height 9
click at [365, 189] on input "text" at bounding box center [421, 192] width 164 height 16
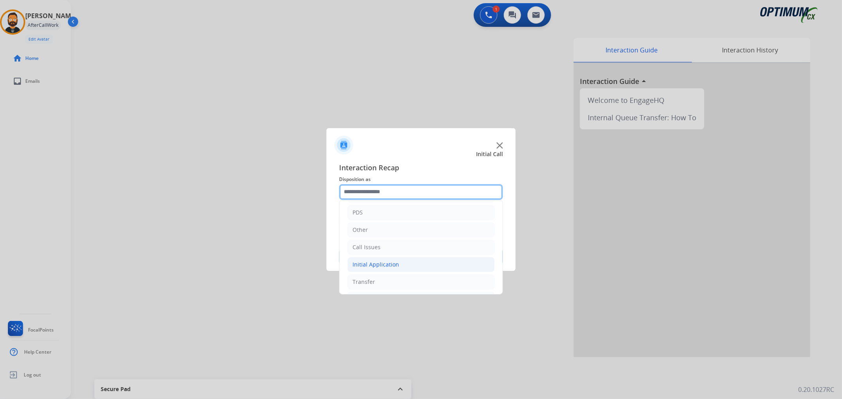
scroll to position [54, 0]
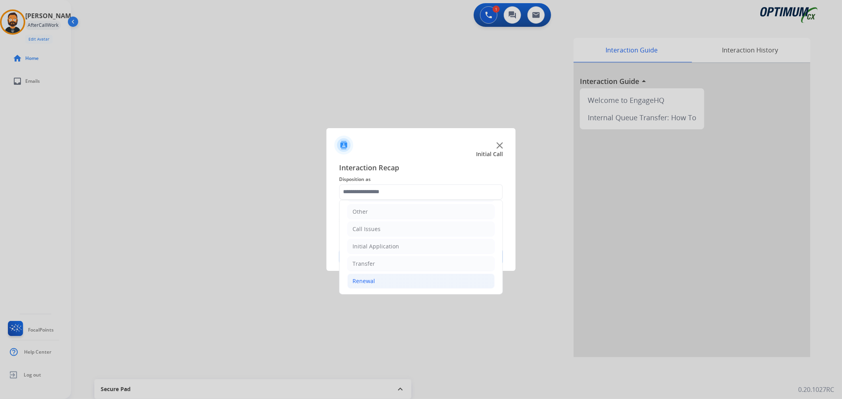
click at [379, 281] on li "Renewal" at bounding box center [420, 281] width 147 height 15
click at [409, 230] on div "Renewal Amnesty" at bounding box center [391, 229] width 47 height 8
type input "**********"
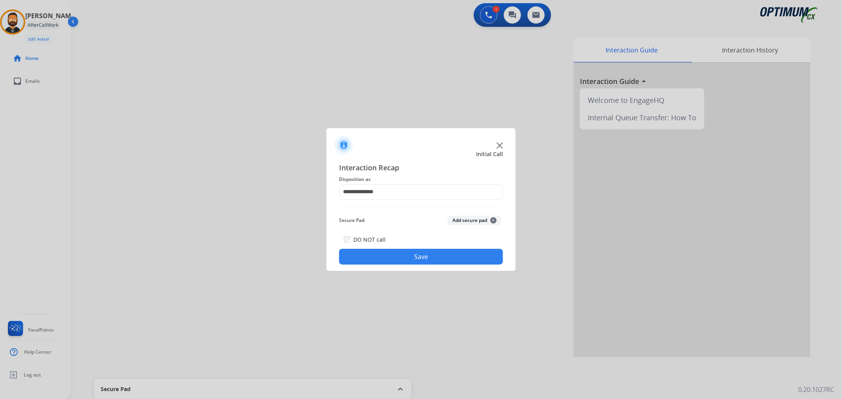
click at [395, 259] on button "Save" at bounding box center [421, 257] width 164 height 16
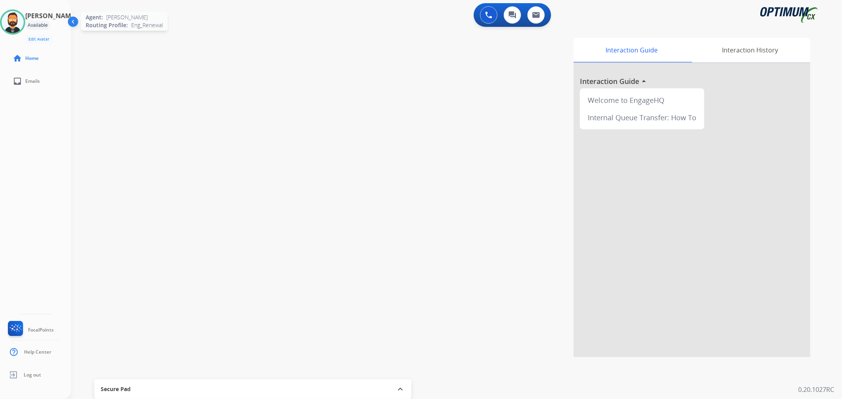
click at [25, 14] on div at bounding box center [12, 21] width 25 height 25
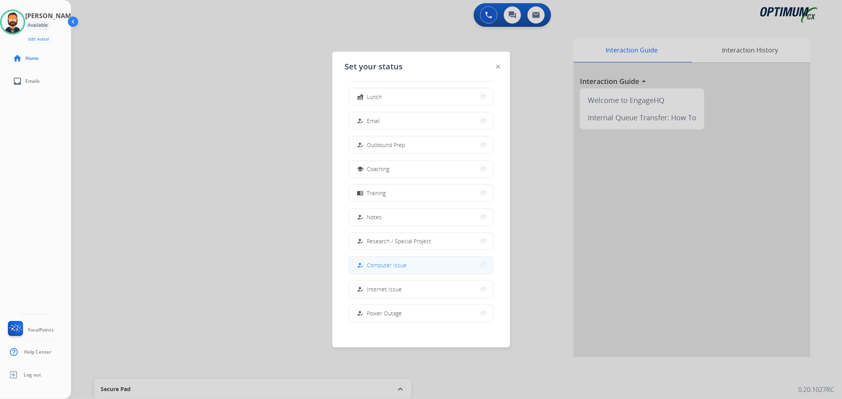
scroll to position [74, 0]
click at [380, 302] on button "work_off Offline" at bounding box center [421, 309] width 144 height 17
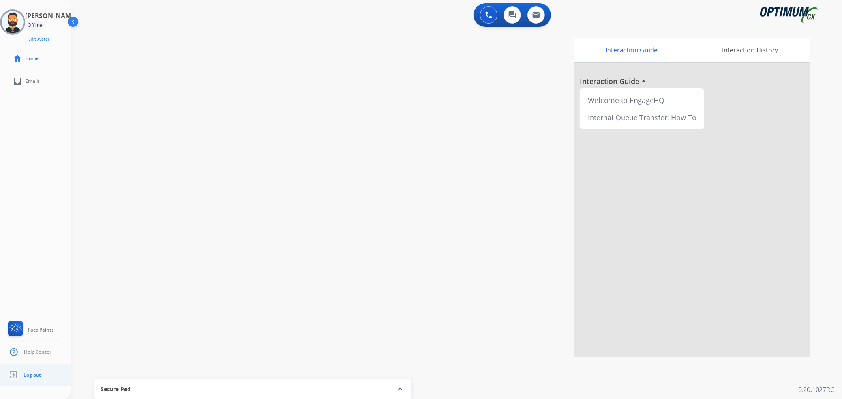
click at [21, 374] on link "Log out" at bounding box center [23, 375] width 35 height 15
